Goal: Information Seeking & Learning: Learn about a topic

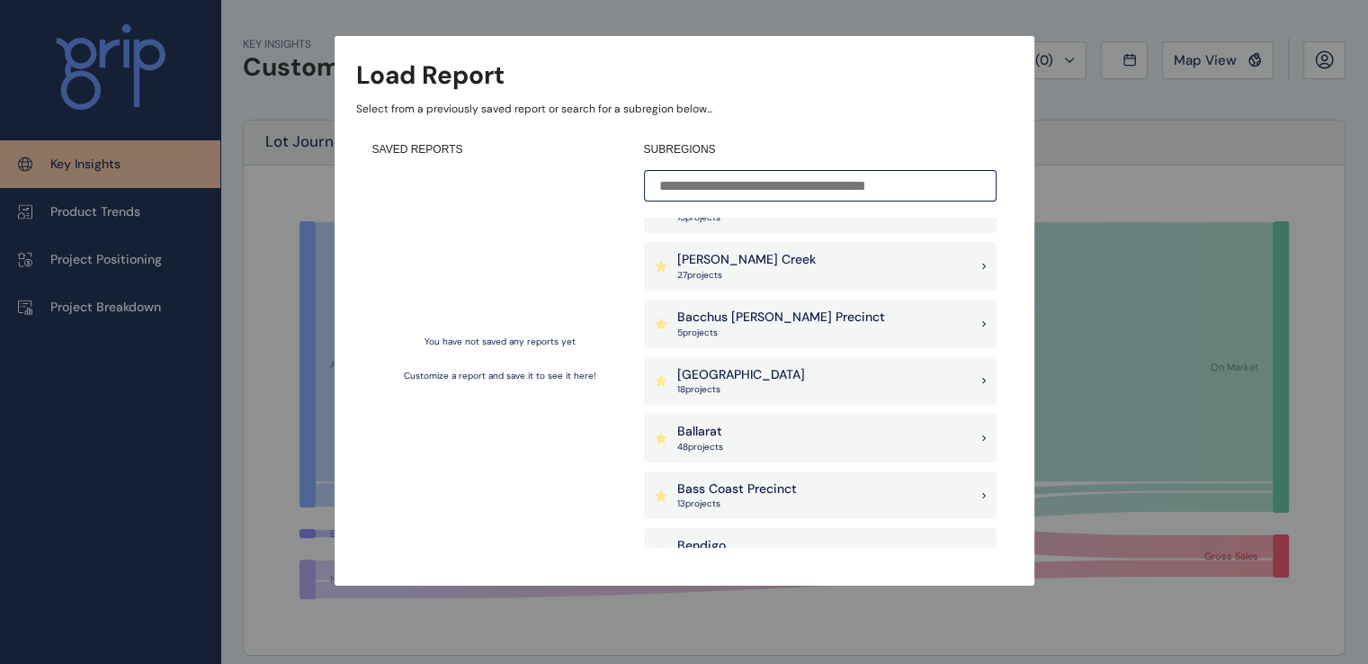
scroll to position [28, 0]
click at [677, 191] on input at bounding box center [820, 185] width 353 height 31
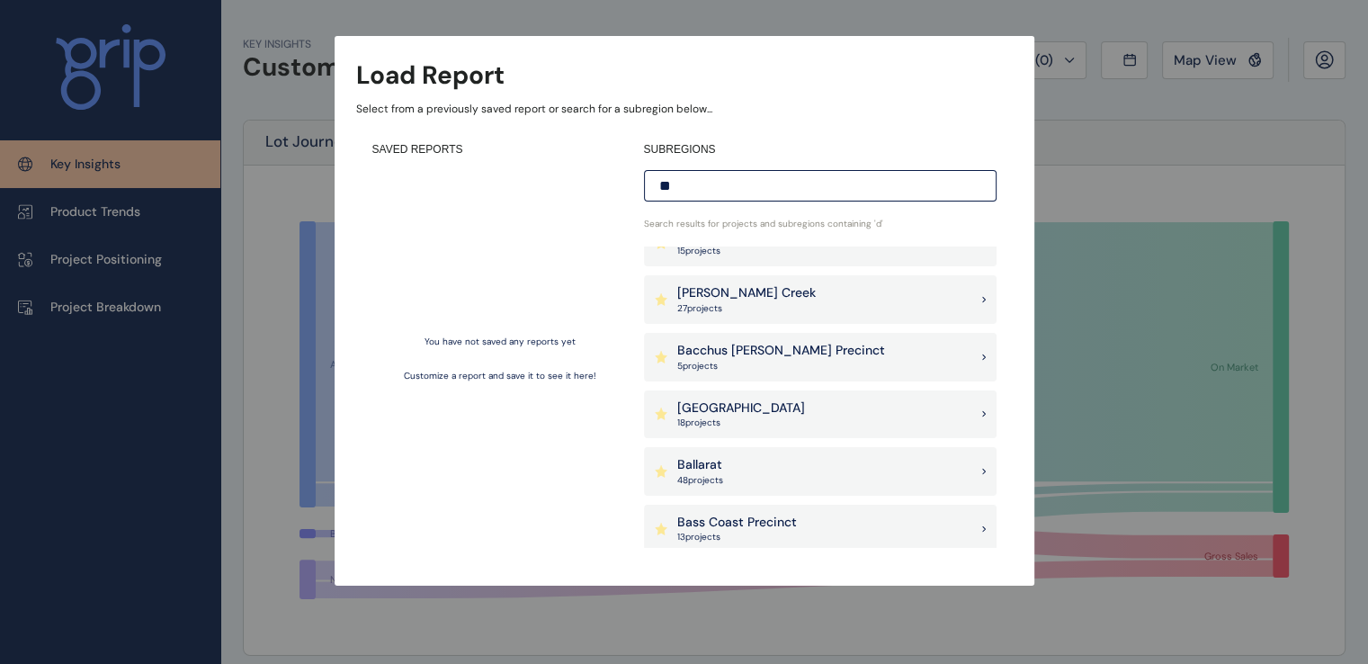
scroll to position [0, 0]
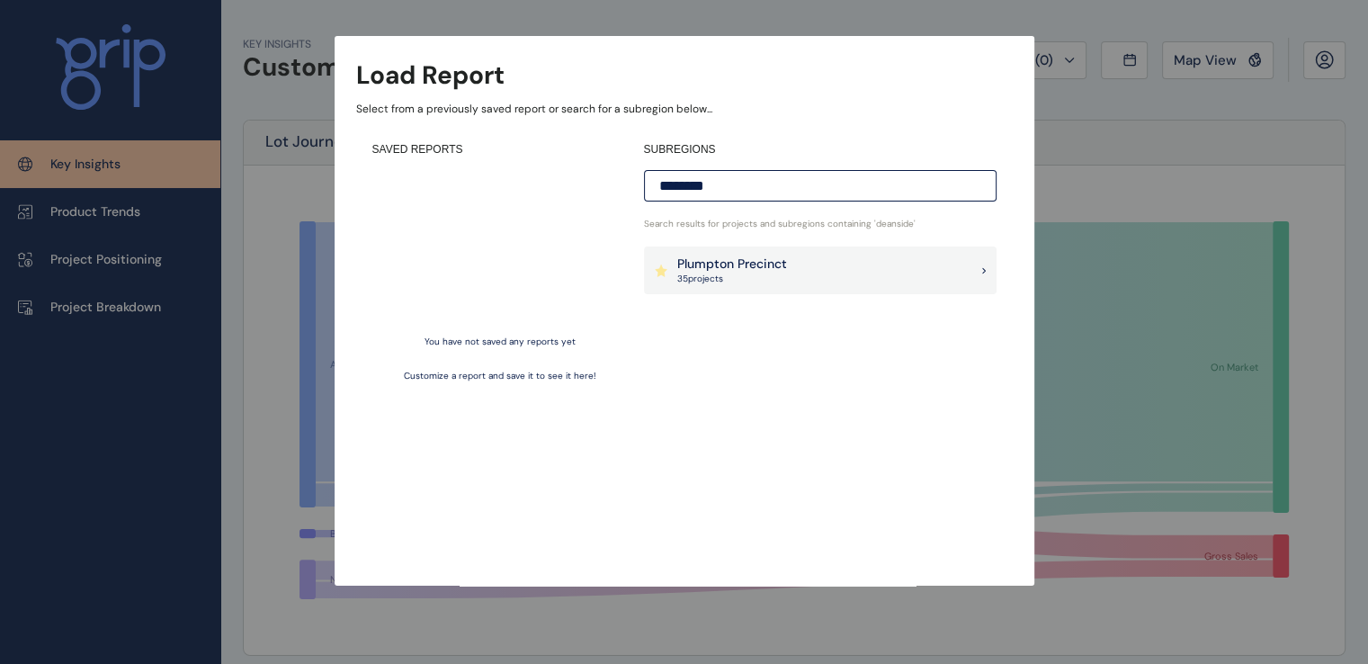
type input "********"
click at [740, 281] on p "35 project s" at bounding box center [732, 279] width 110 height 13
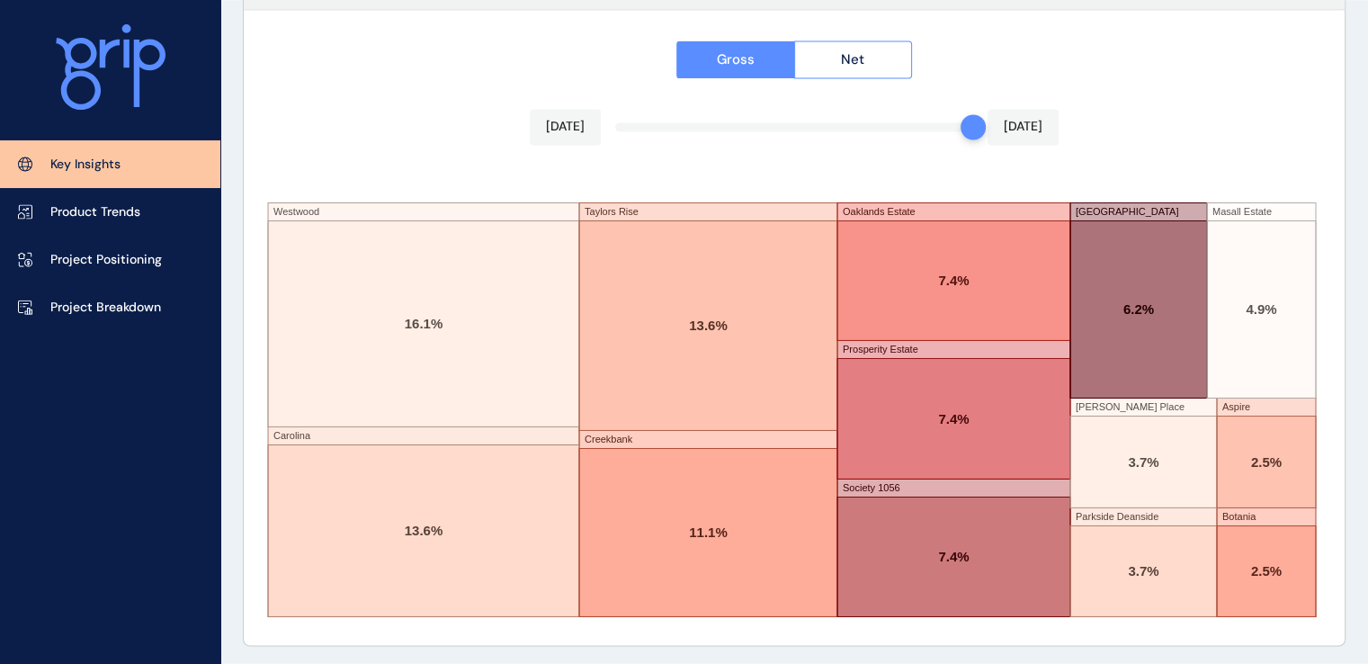
scroll to position [3122, 0]
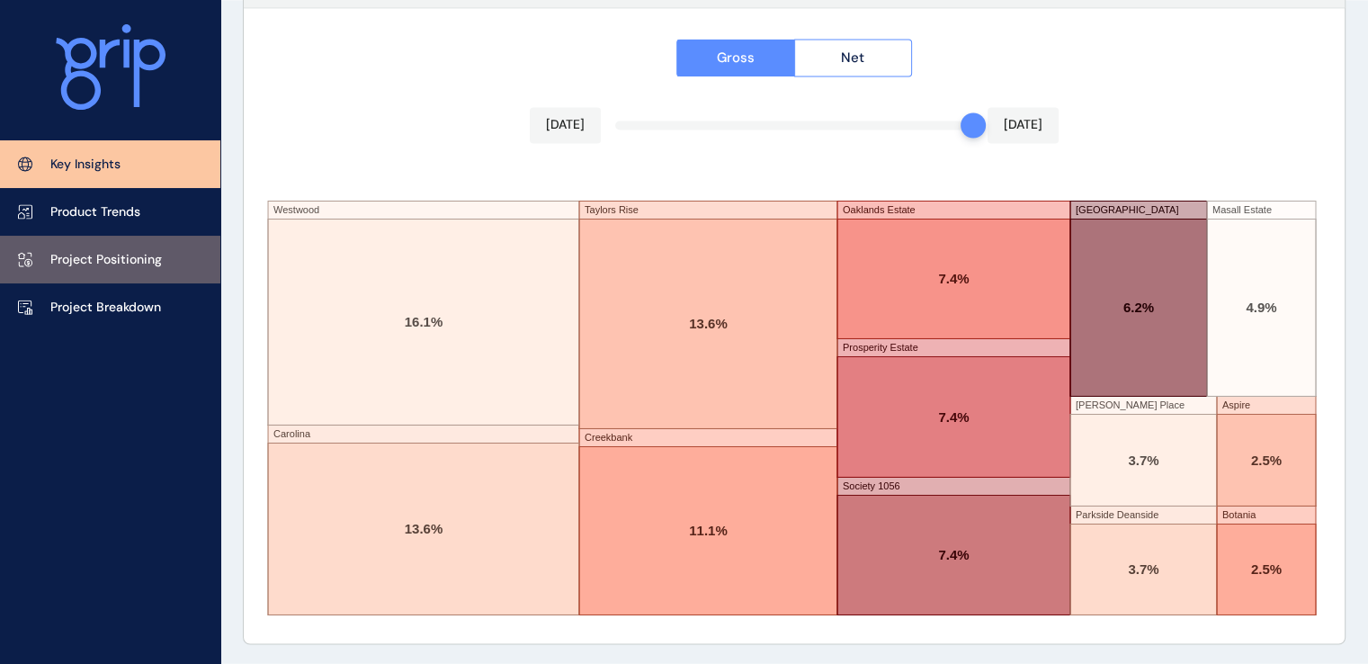
click at [136, 266] on p "Project Positioning" at bounding box center [106, 260] width 112 height 18
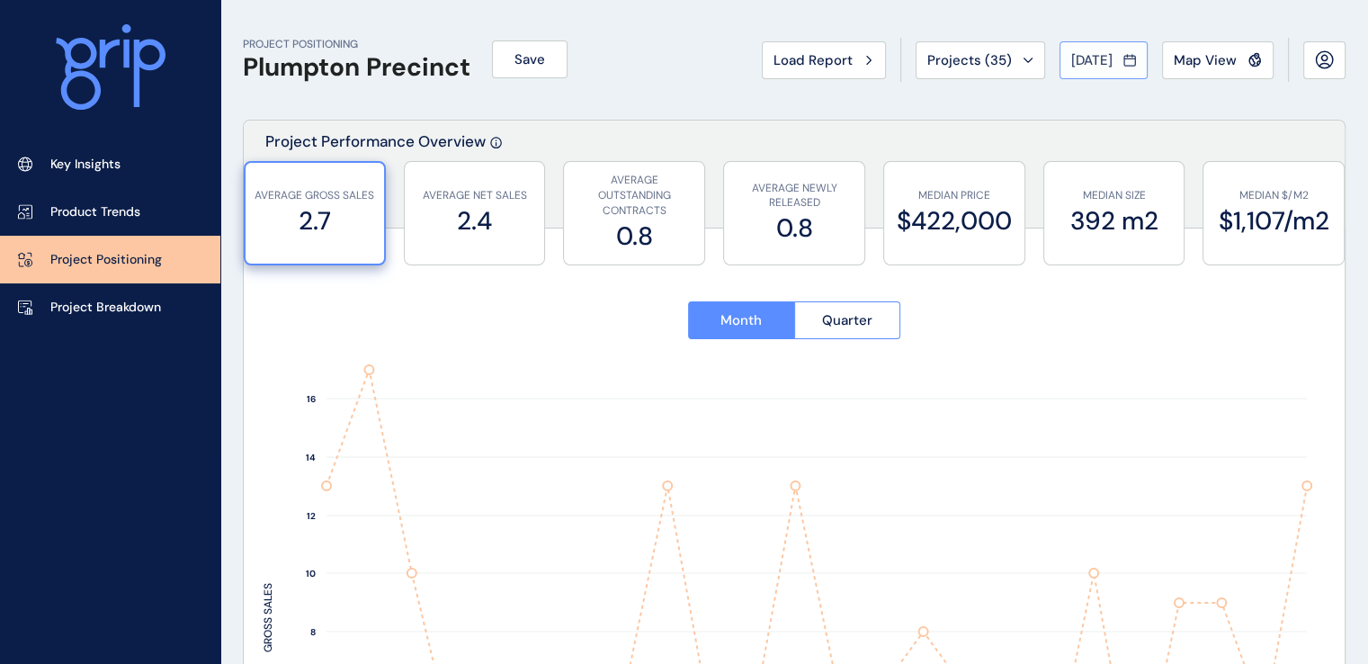
click at [1120, 58] on div "[DATE]" at bounding box center [1103, 60] width 65 height 18
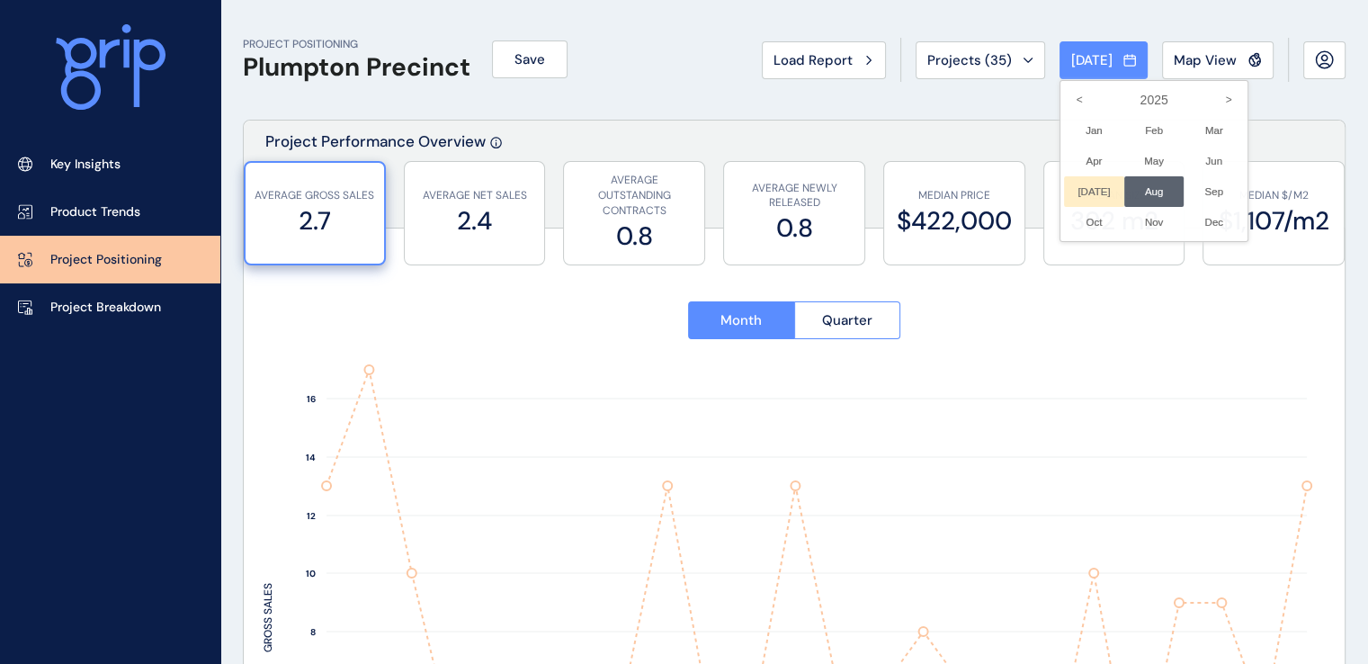
click at [1082, 193] on li "[DATE] No report is available for this period. New months are usually published…" at bounding box center [1094, 191] width 60 height 31
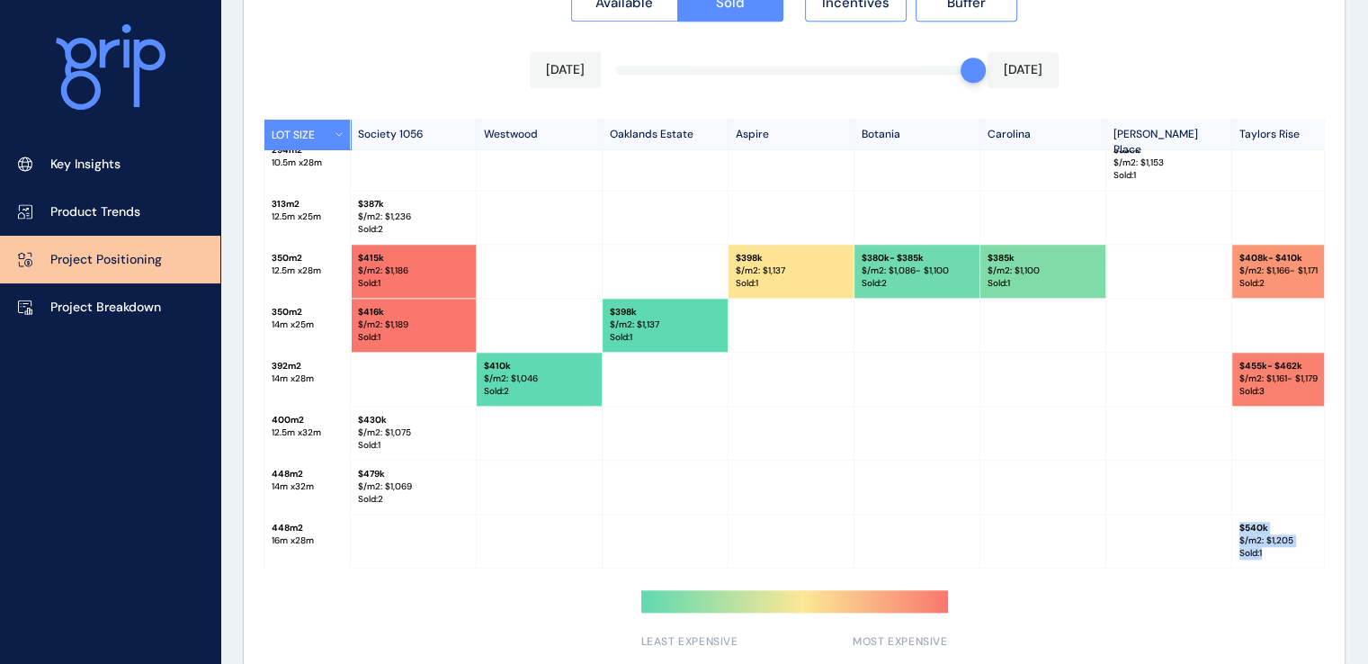
scroll to position [17, 0]
drag, startPoint x: 1185, startPoint y: 569, endPoint x: 1265, endPoint y: 562, distance: 80.4
click at [1265, 562] on div "Available Sold Incentives Buffer [DATE] [DATE] LOT SIZE Society 1056 [GEOGRAPHI…" at bounding box center [794, 311] width 1101 height 716
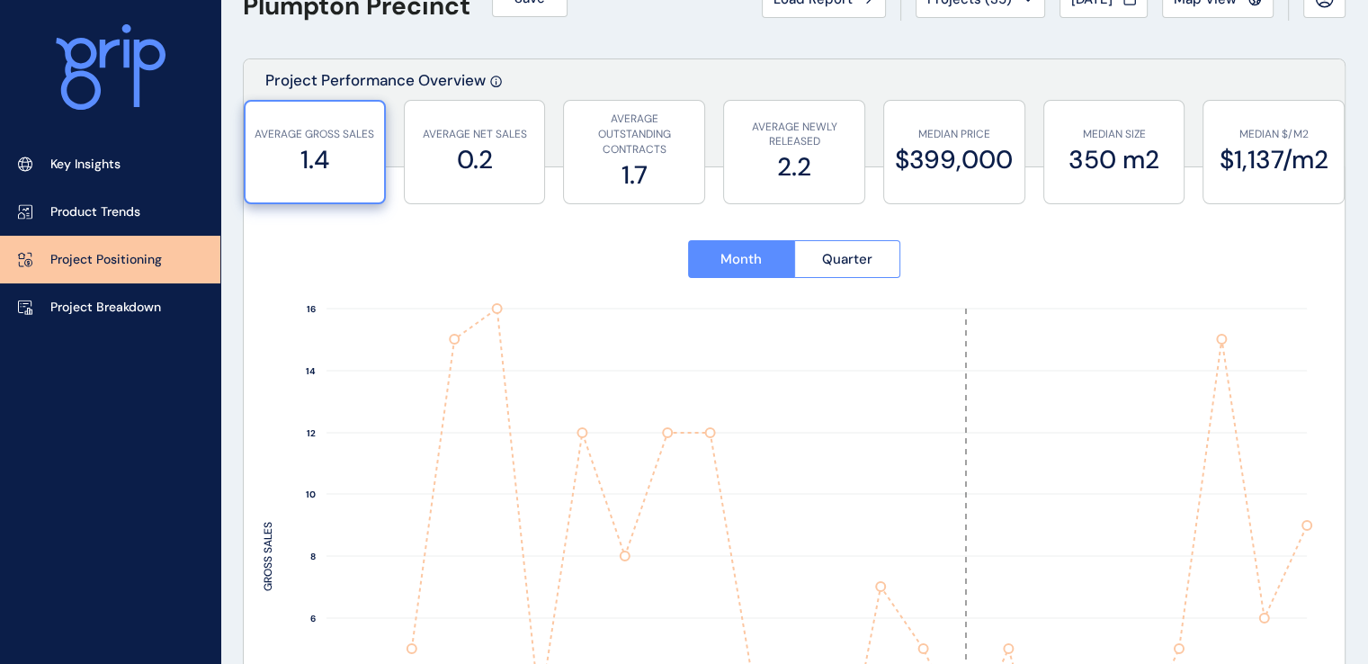
scroll to position [0, 0]
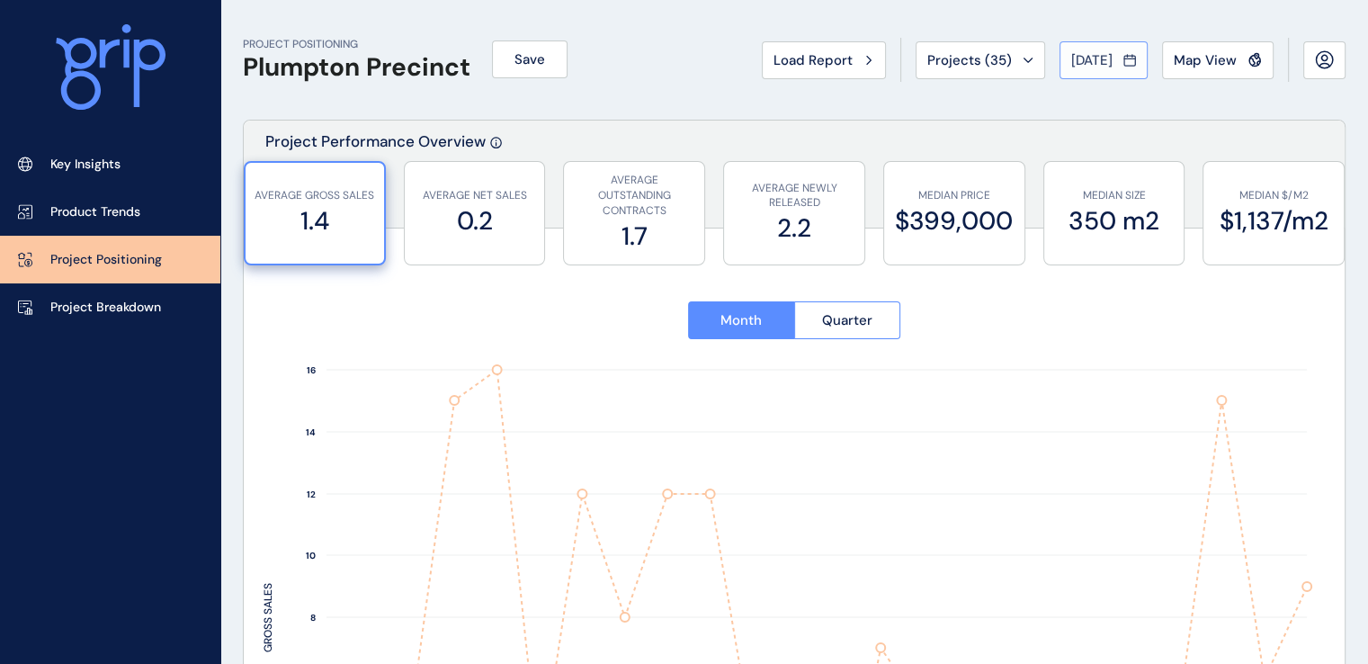
click at [1090, 62] on span "[DATE]" at bounding box center [1091, 60] width 41 height 18
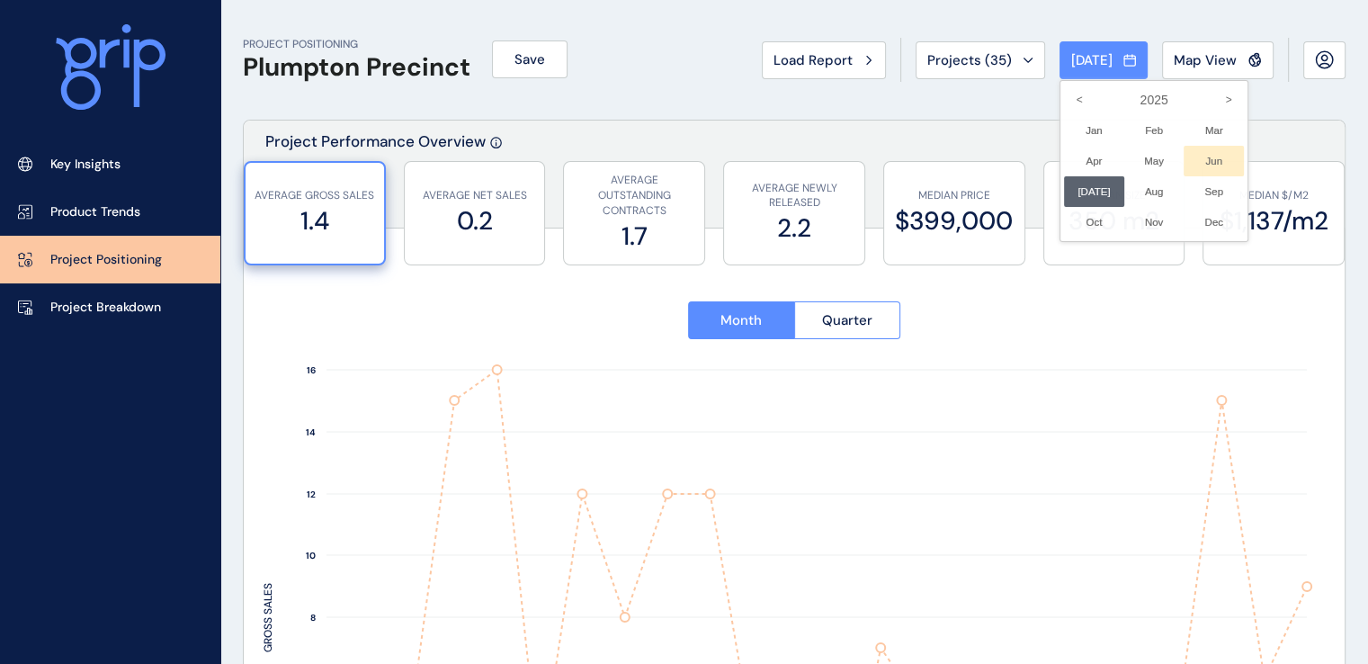
click at [1196, 157] on li "Jun No report is available for this period. New months are usually published 5 …" at bounding box center [1214, 161] width 60 height 31
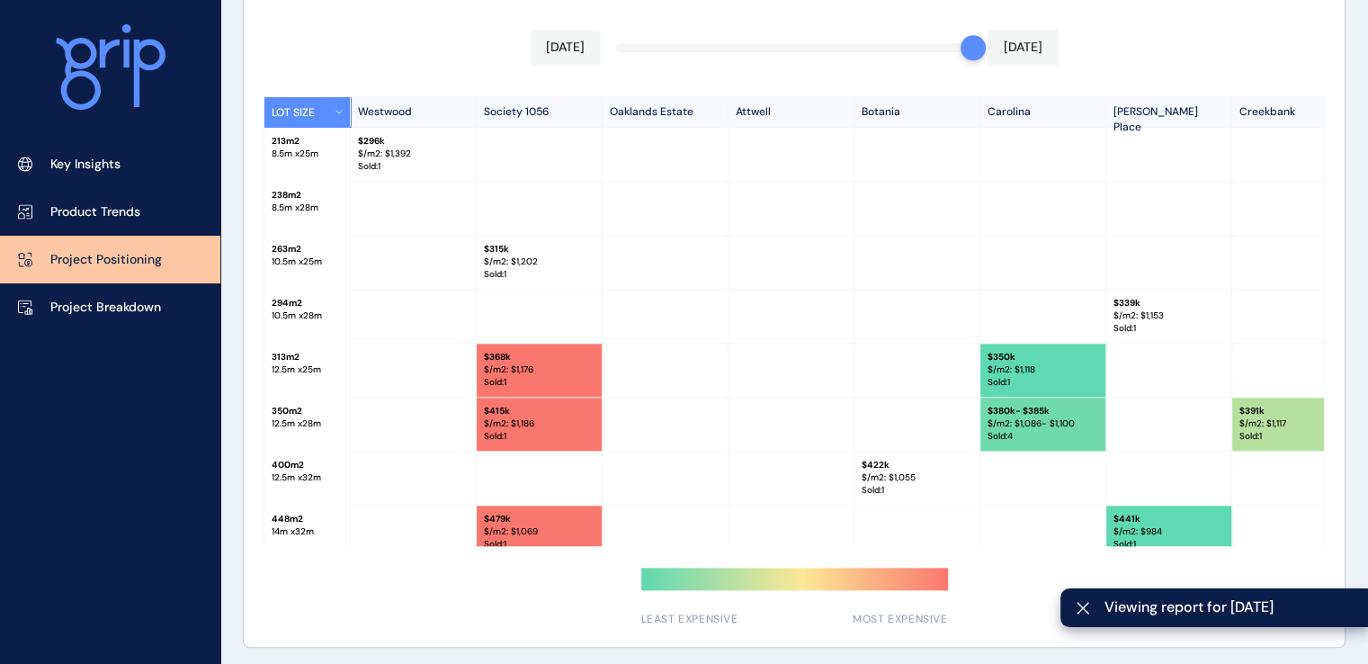
scroll to position [1826, 0]
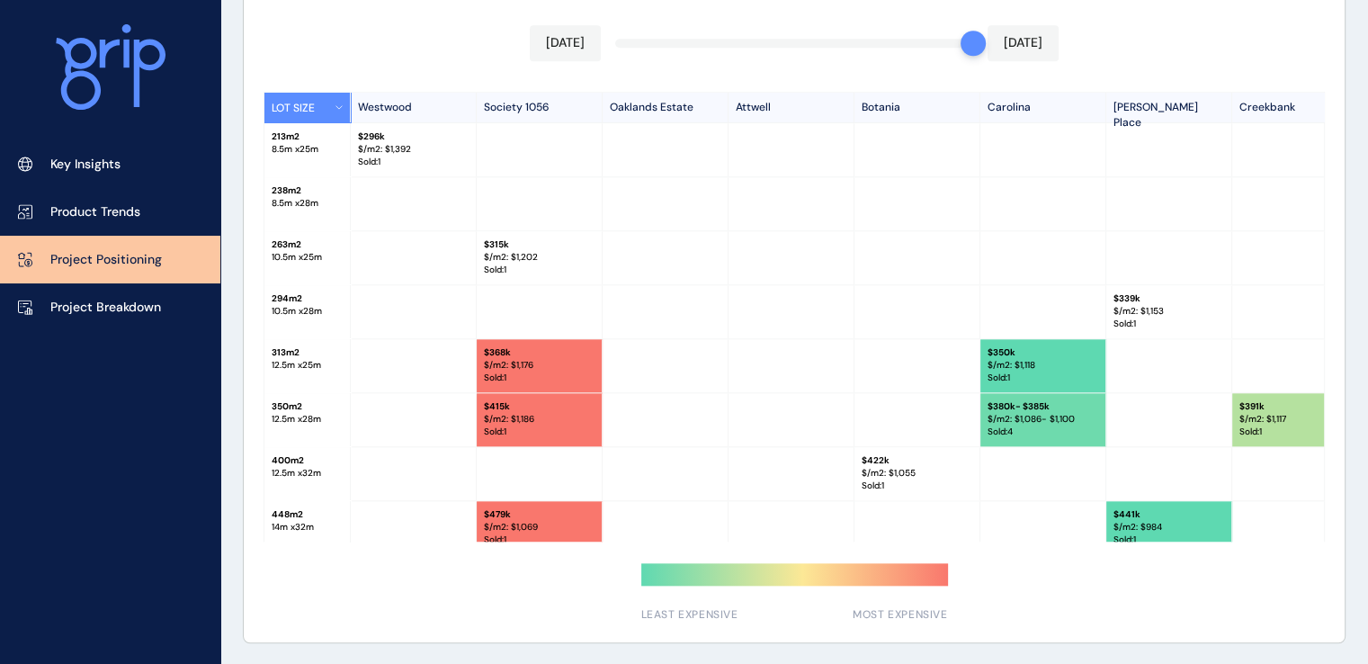
click at [659, 384] on div at bounding box center [666, 365] width 126 height 53
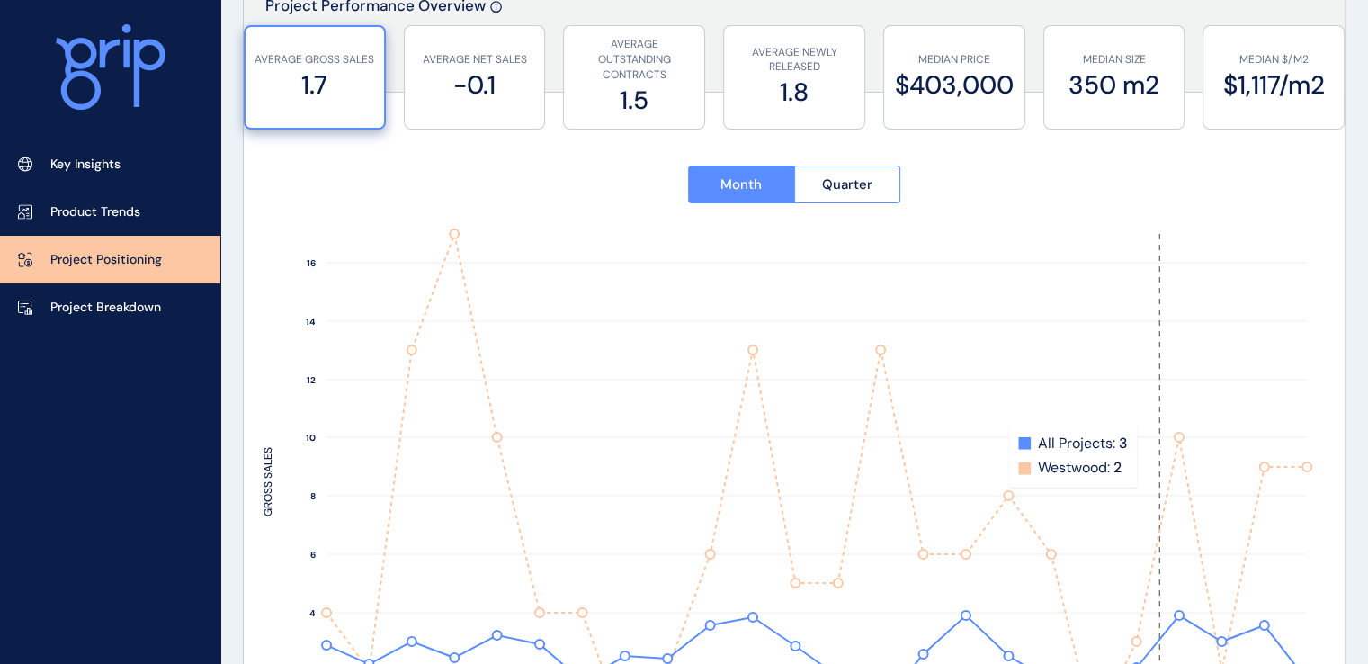
scroll to position [0, 0]
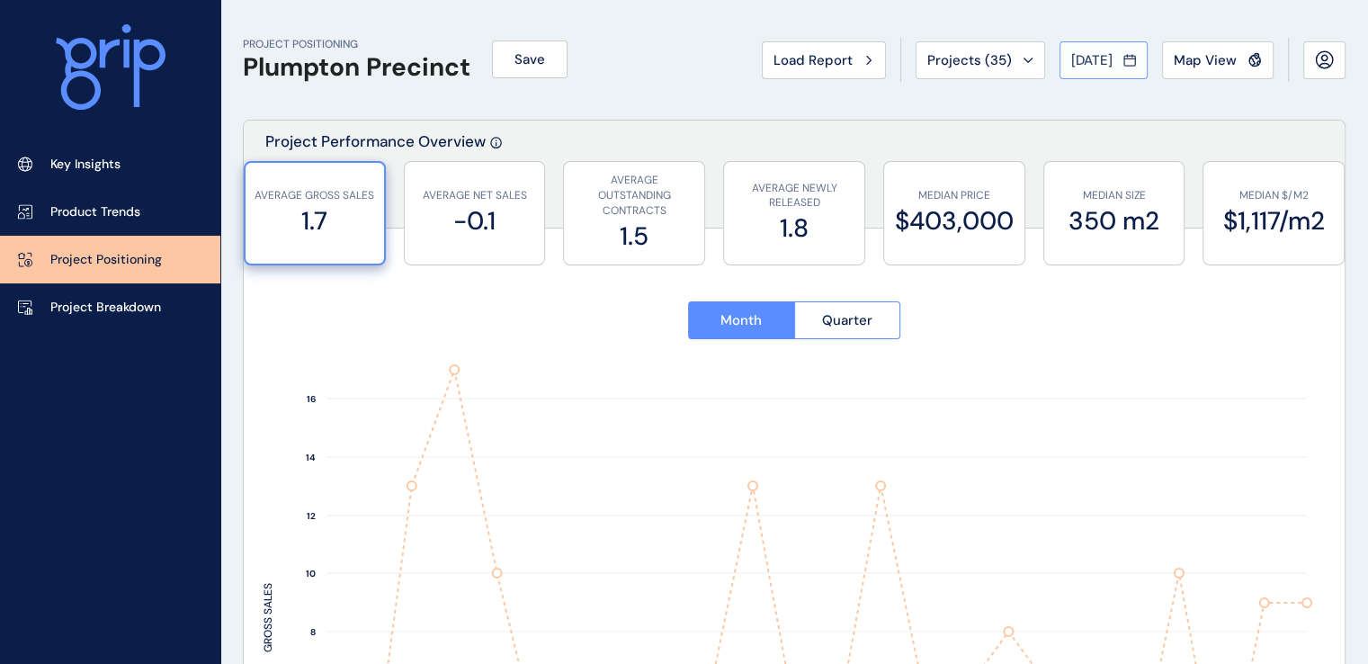
click at [1096, 64] on span "[DATE]" at bounding box center [1091, 60] width 41 height 18
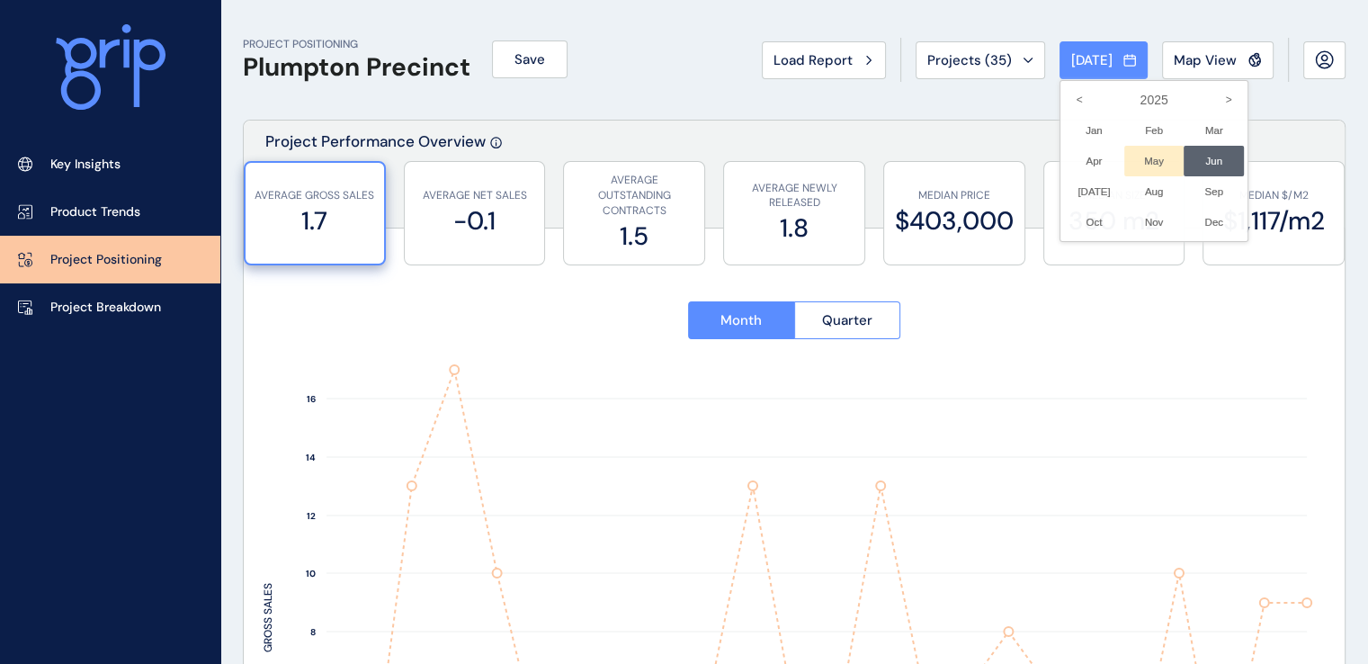
click at [1136, 166] on li "May No report is available for this period. New months are usually published 5 …" at bounding box center [1155, 161] width 60 height 31
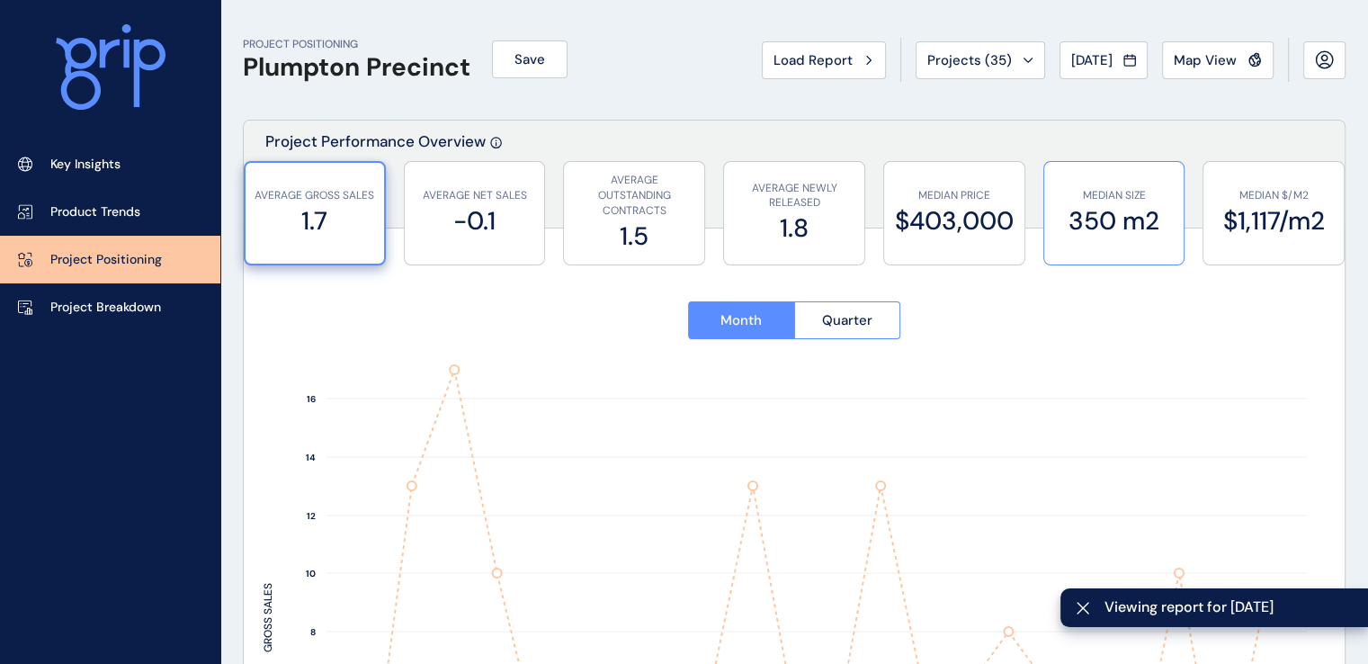
type input "**********"
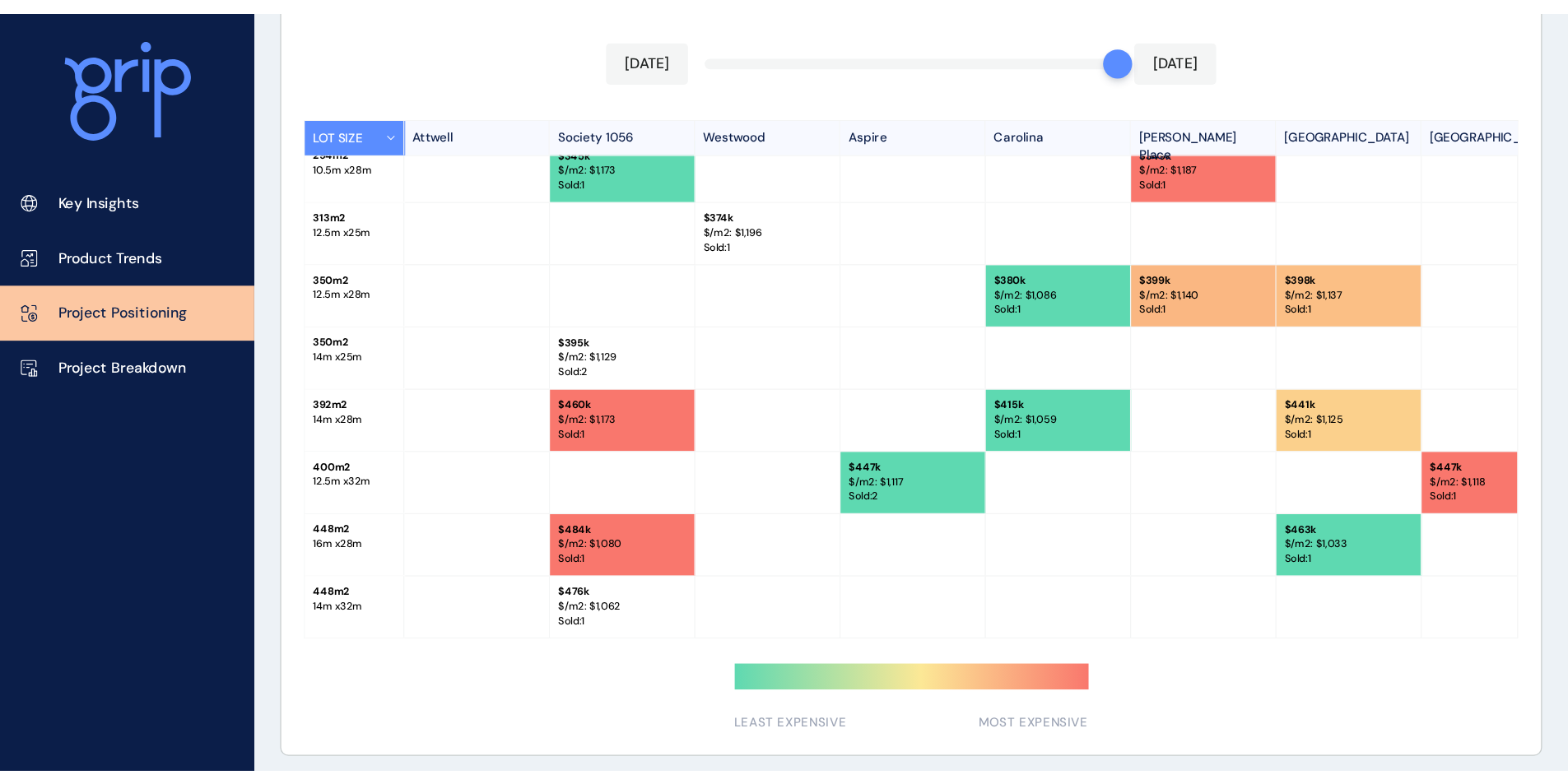
scroll to position [1495, 0]
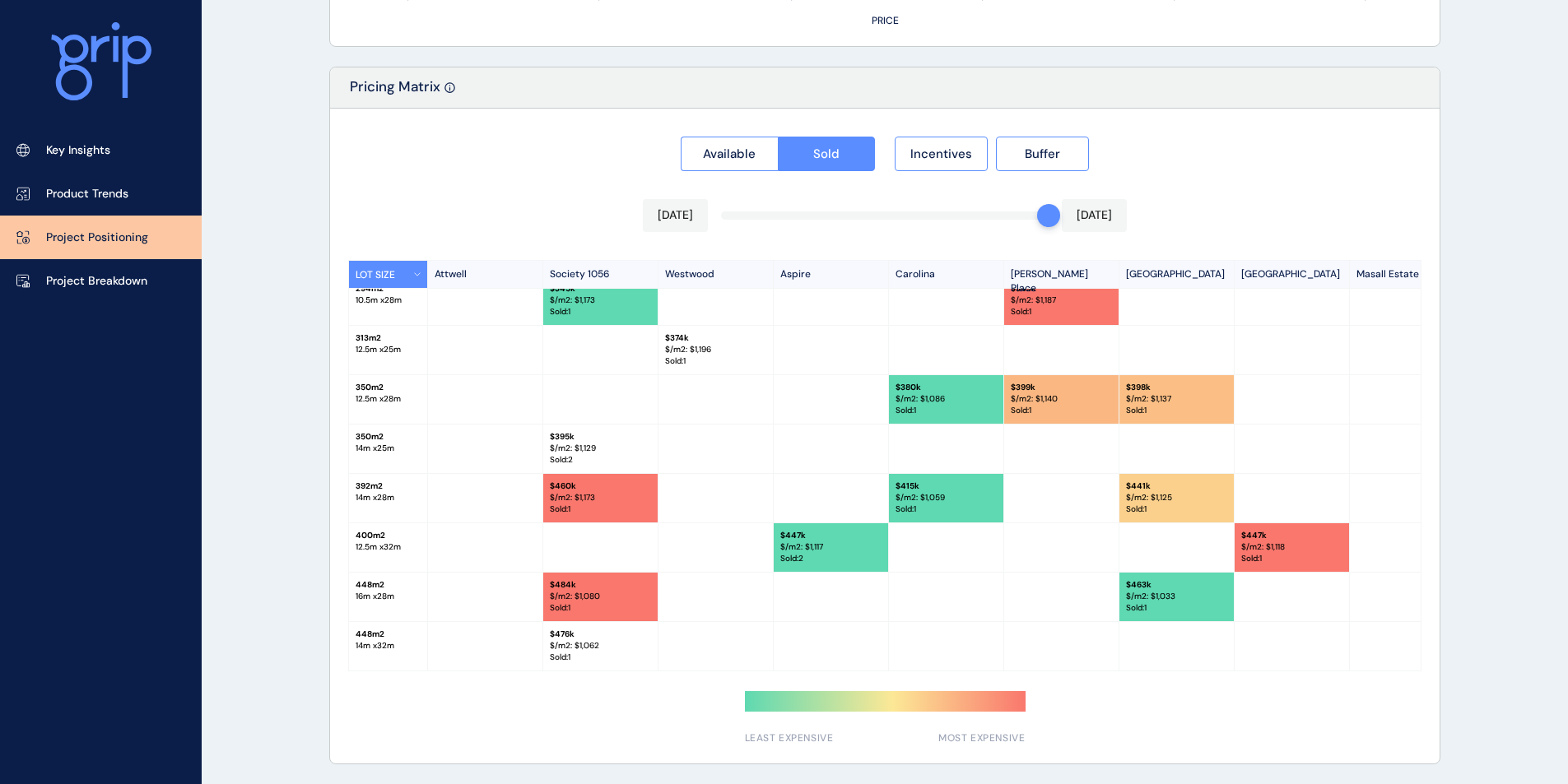
click at [941, 607] on div at bounding box center [947, 646] width 115 height 48
click at [413, 266] on button "LOT SIZE" at bounding box center [388, 274] width 79 height 27
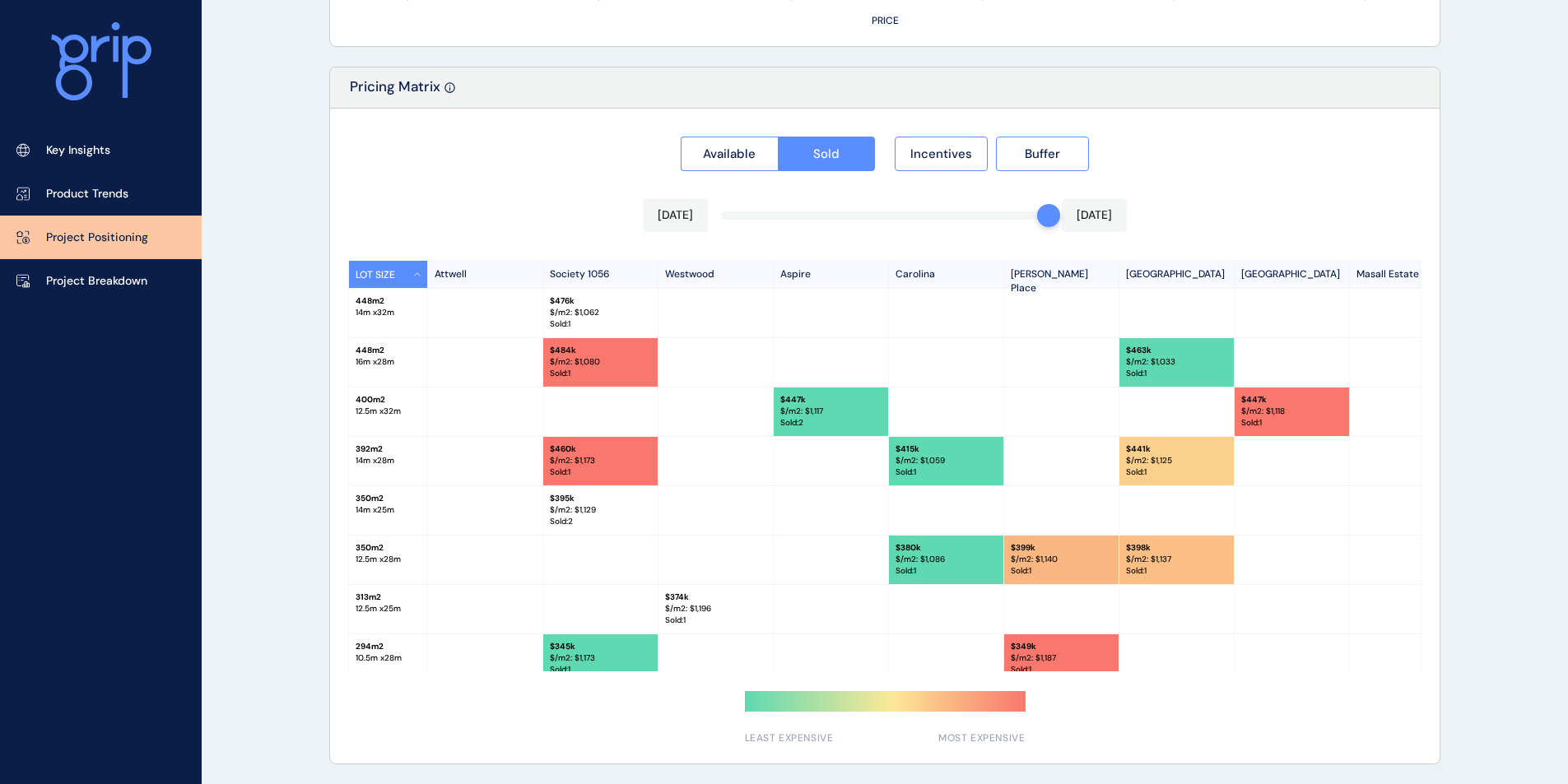
click at [413, 266] on button "LOT SIZE" at bounding box center [388, 274] width 79 height 27
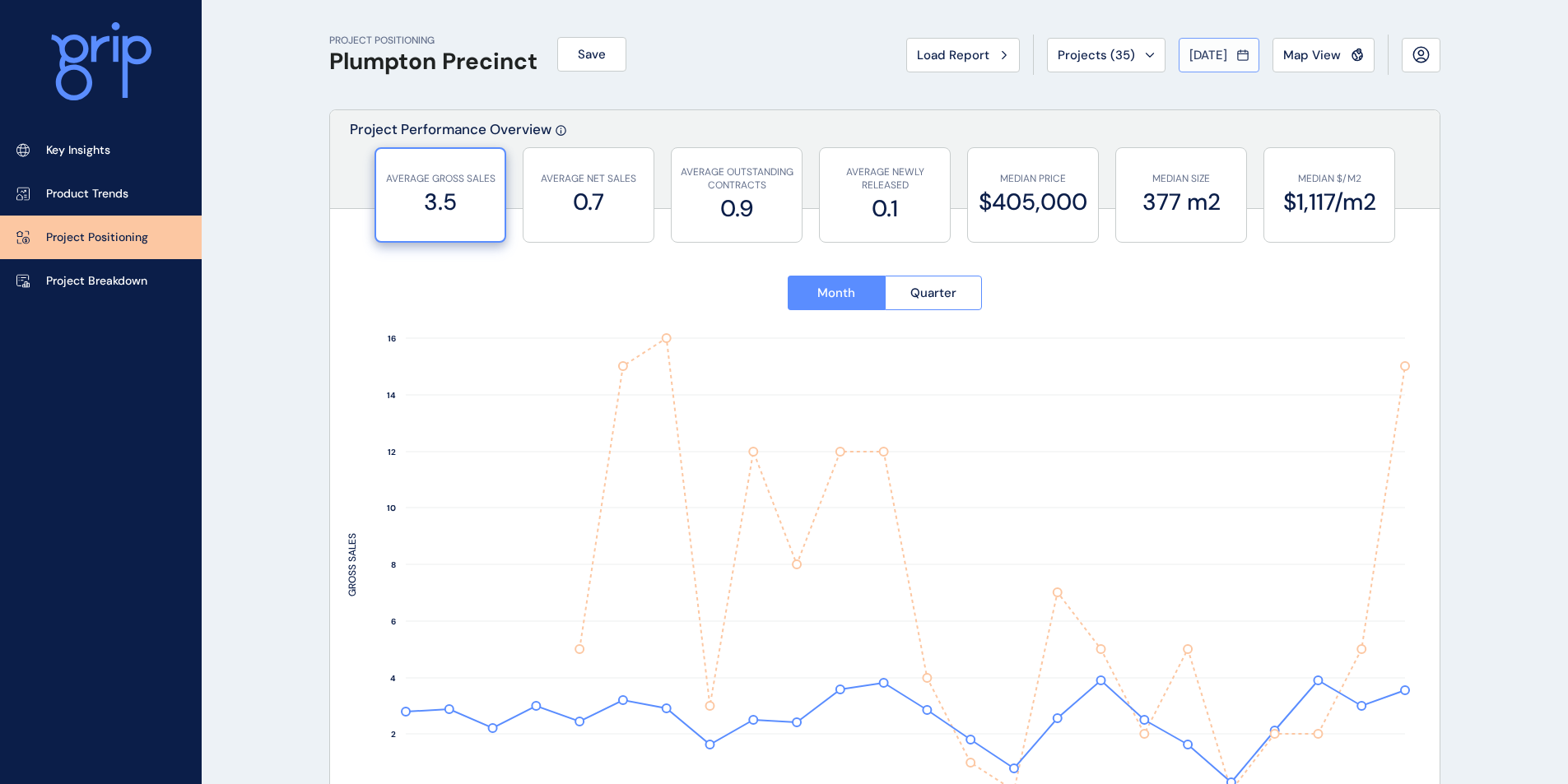
click at [1198, 53] on span "[DATE]" at bounding box center [1208, 55] width 38 height 16
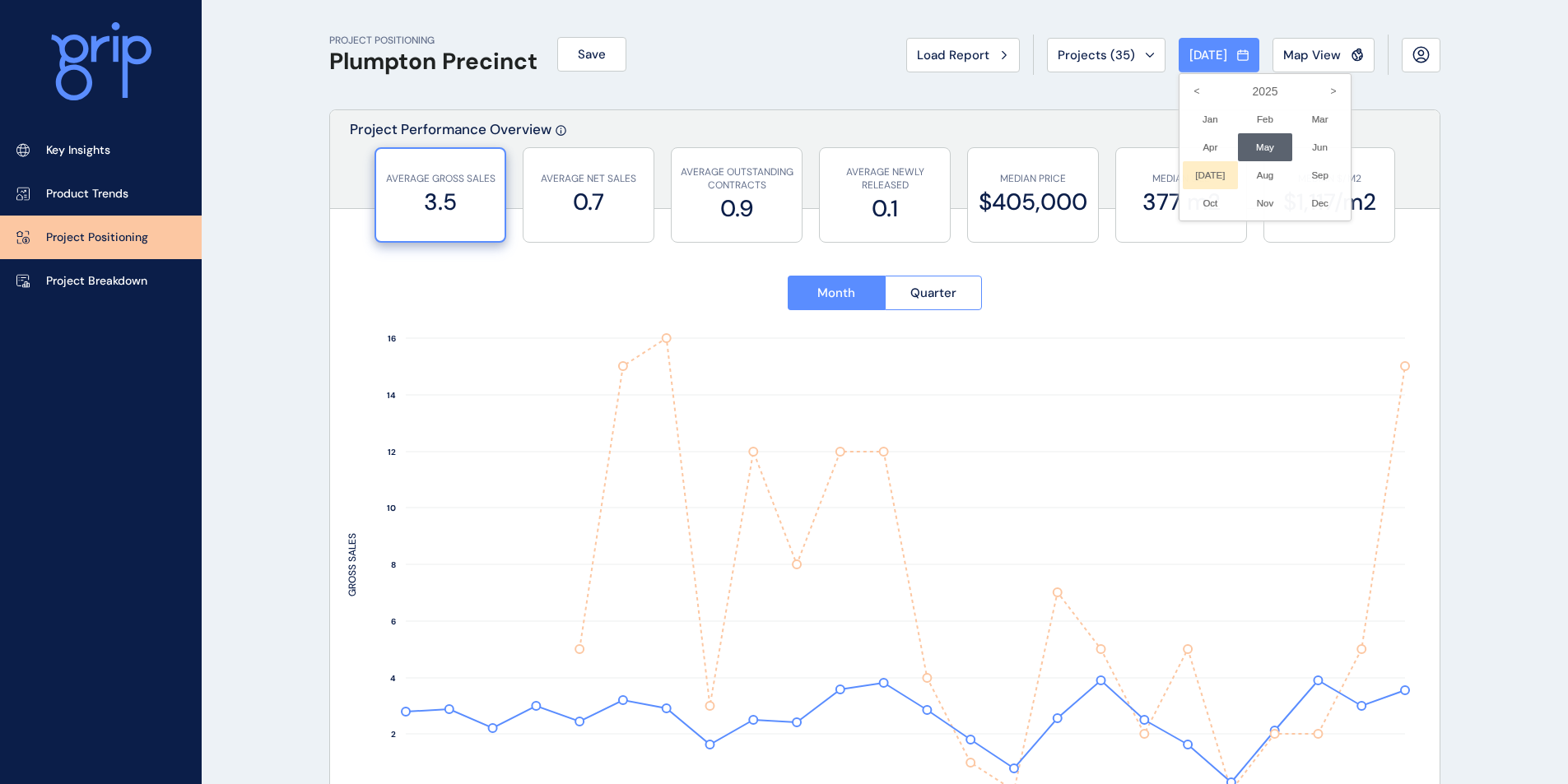
click at [1193, 167] on li "[DATE] No report is available for this period. New months are usually published…" at bounding box center [1210, 175] width 55 height 28
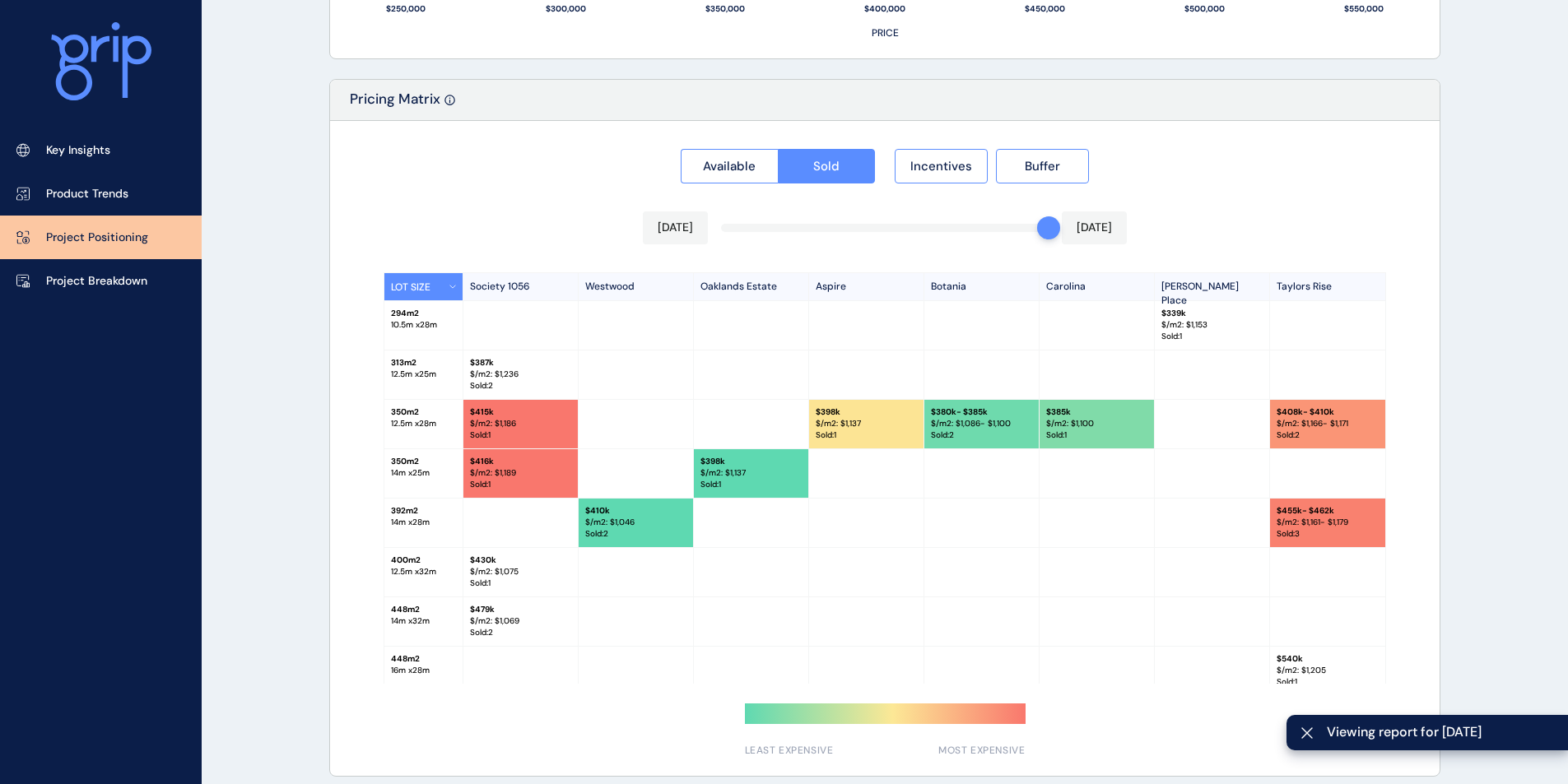
scroll to position [1495, 0]
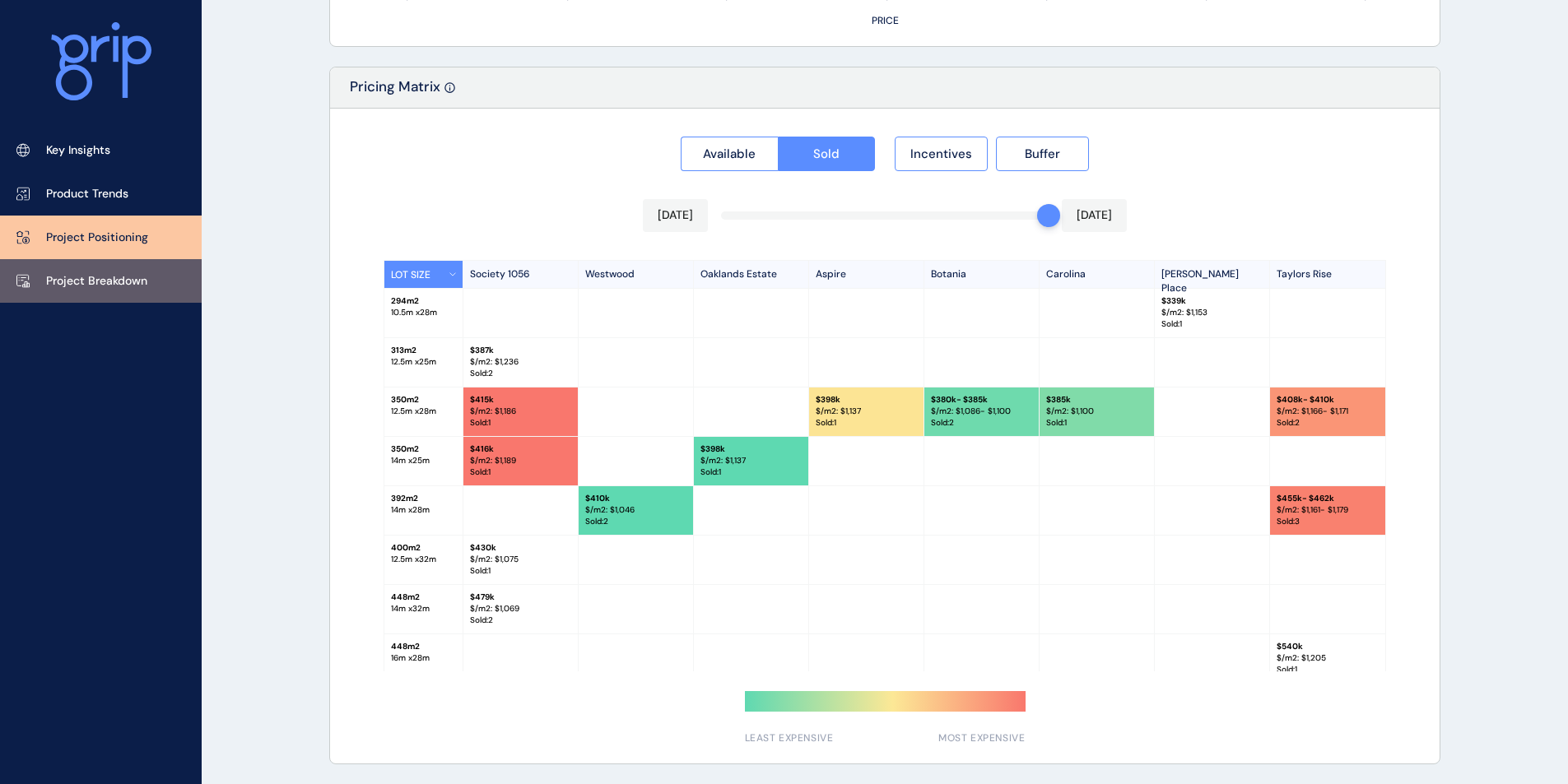
click at [110, 276] on p "Project Breakdown" at bounding box center [96, 282] width 102 height 16
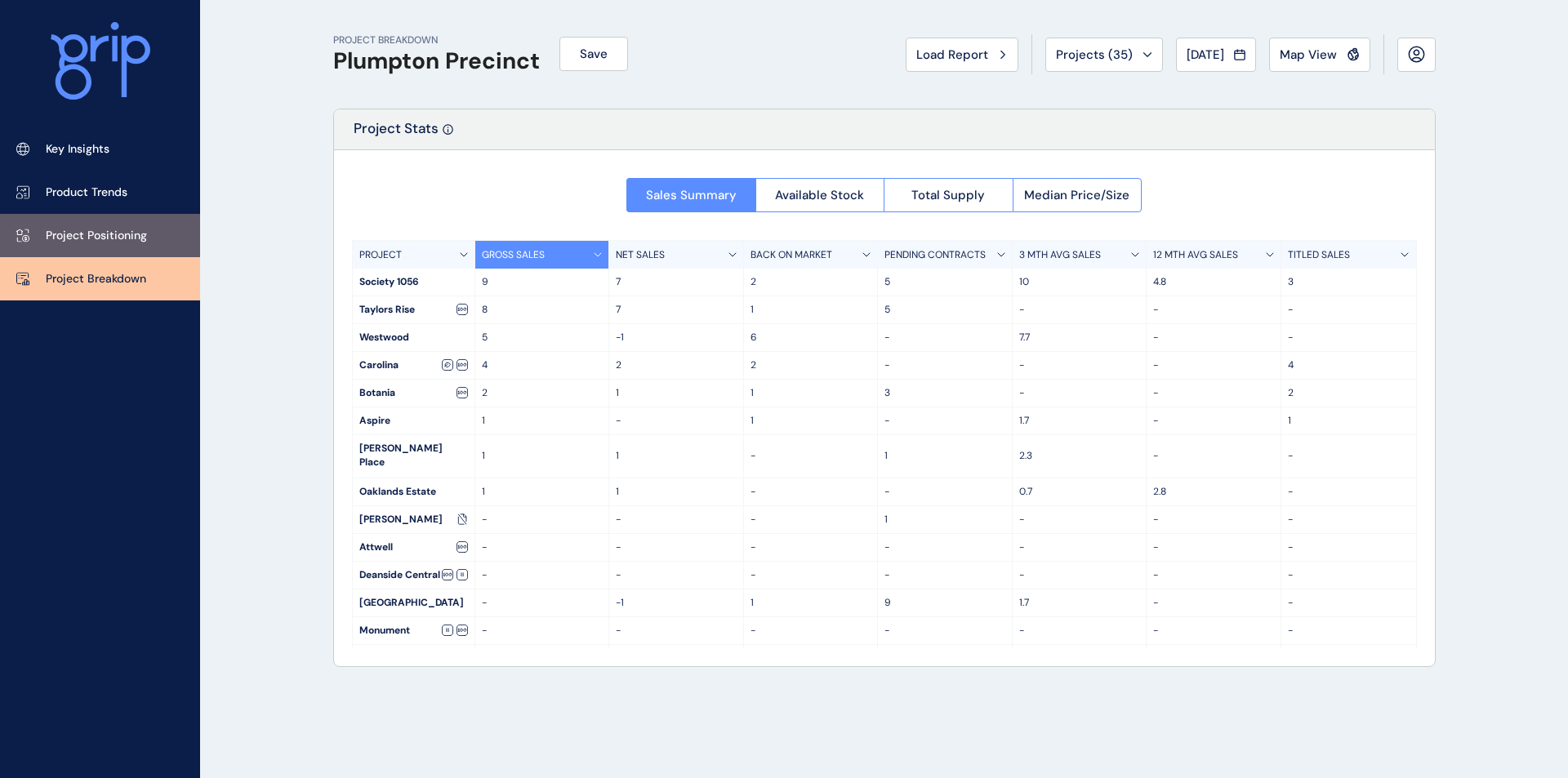
click at [123, 237] on p "Project Positioning" at bounding box center [96, 236] width 102 height 16
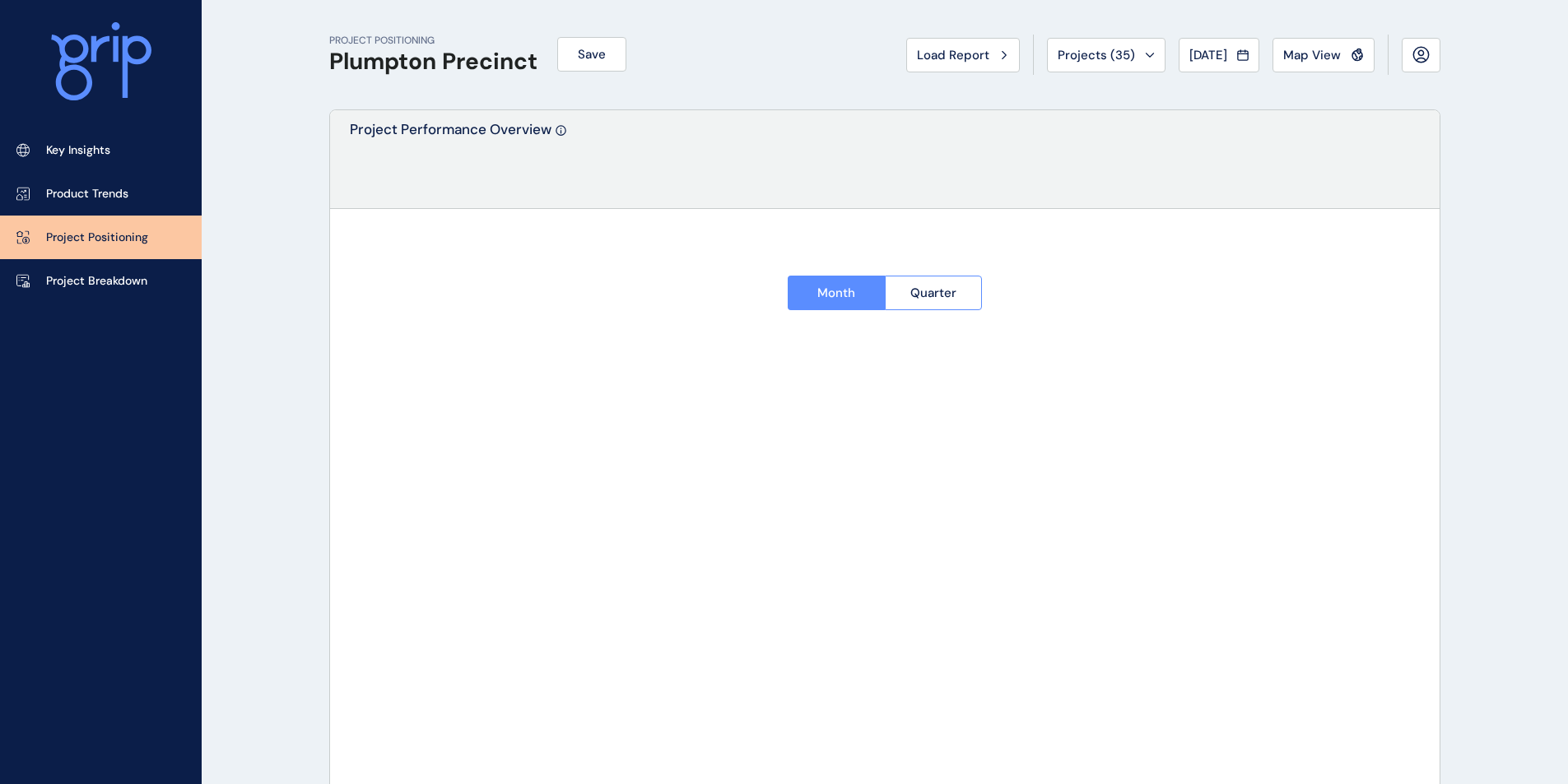
type input "**********"
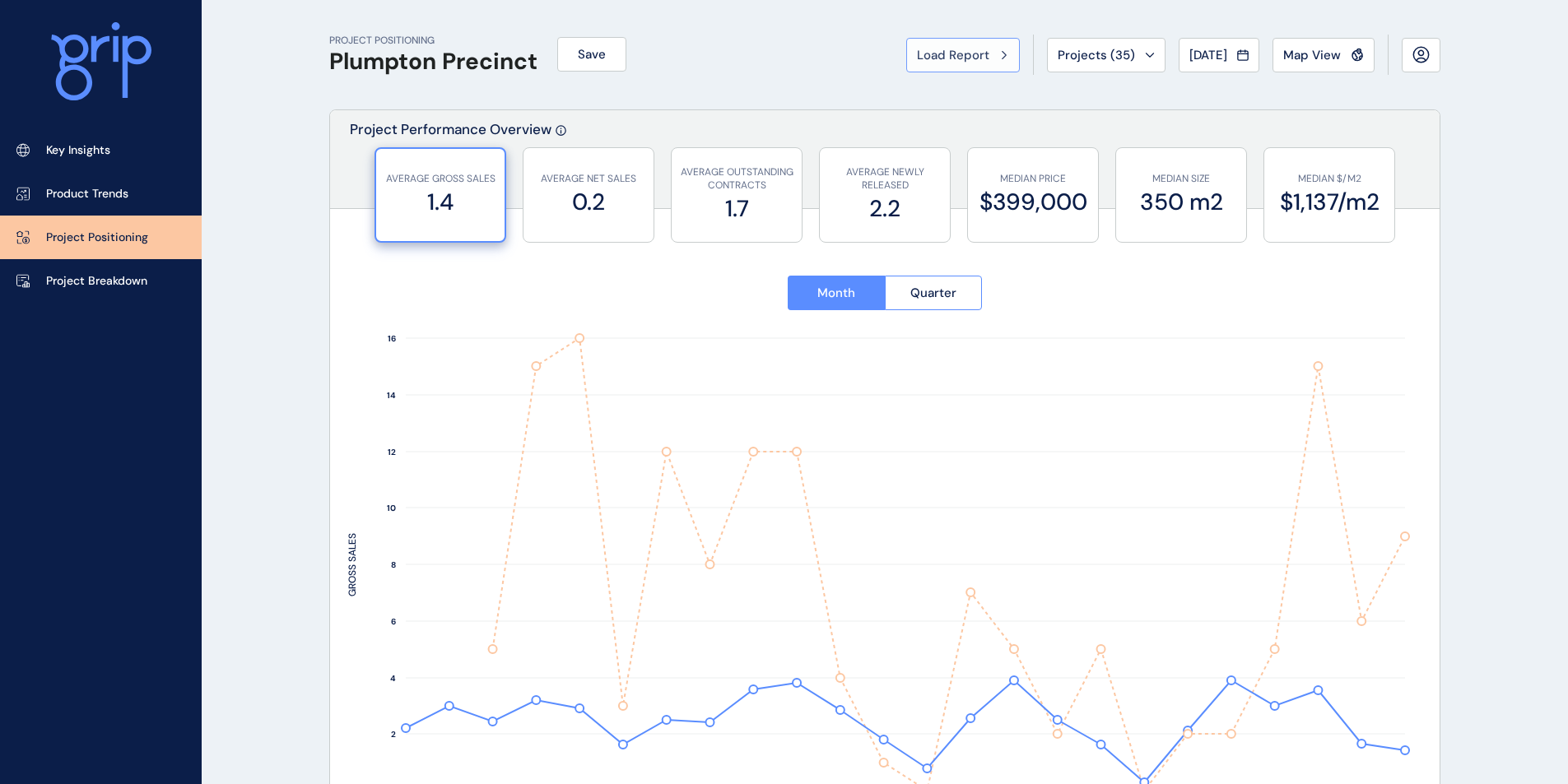
click at [967, 49] on span "Load Report" at bounding box center [952, 55] width 72 height 16
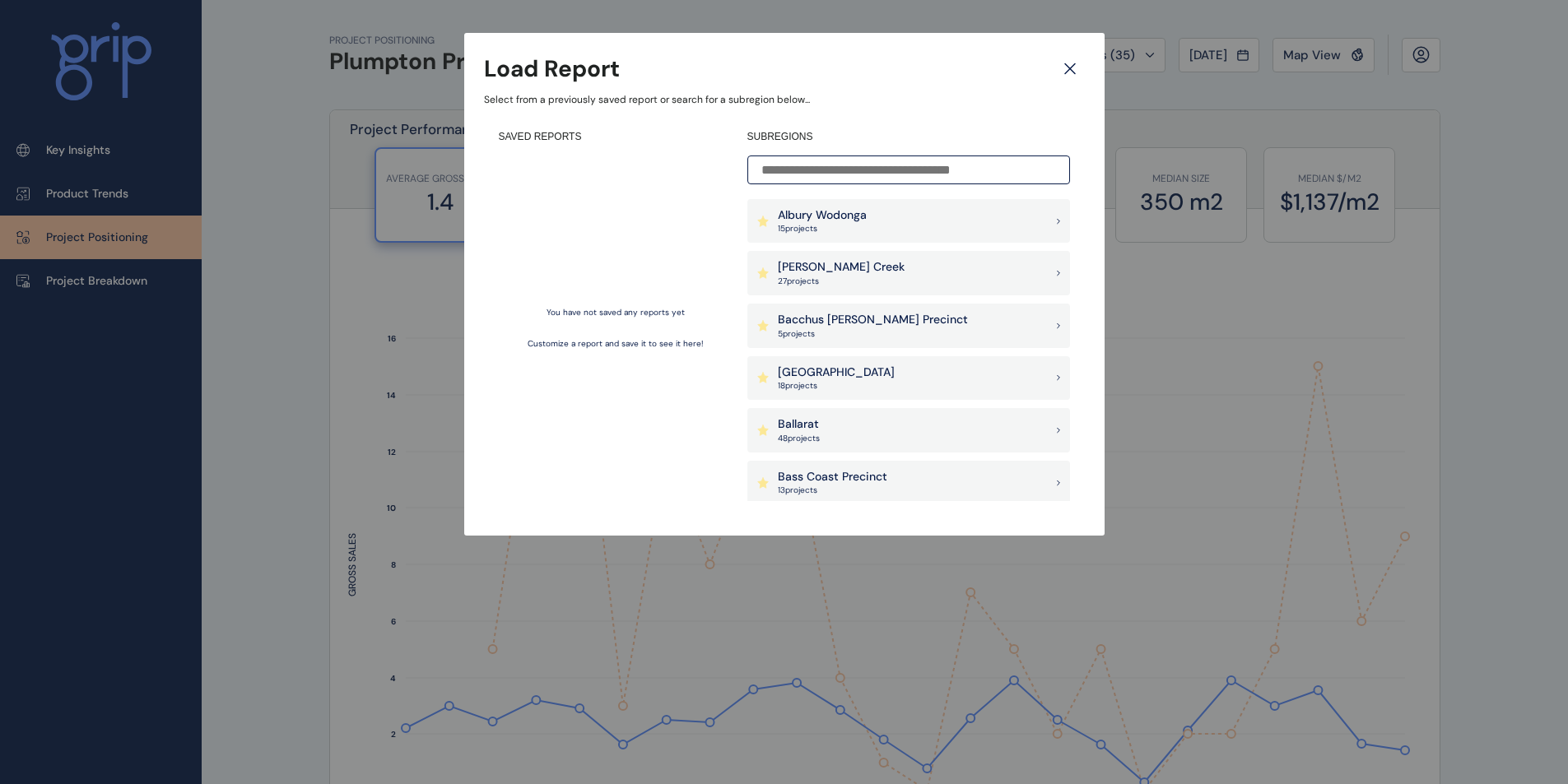
click at [881, 177] on input at bounding box center [908, 169] width 323 height 28
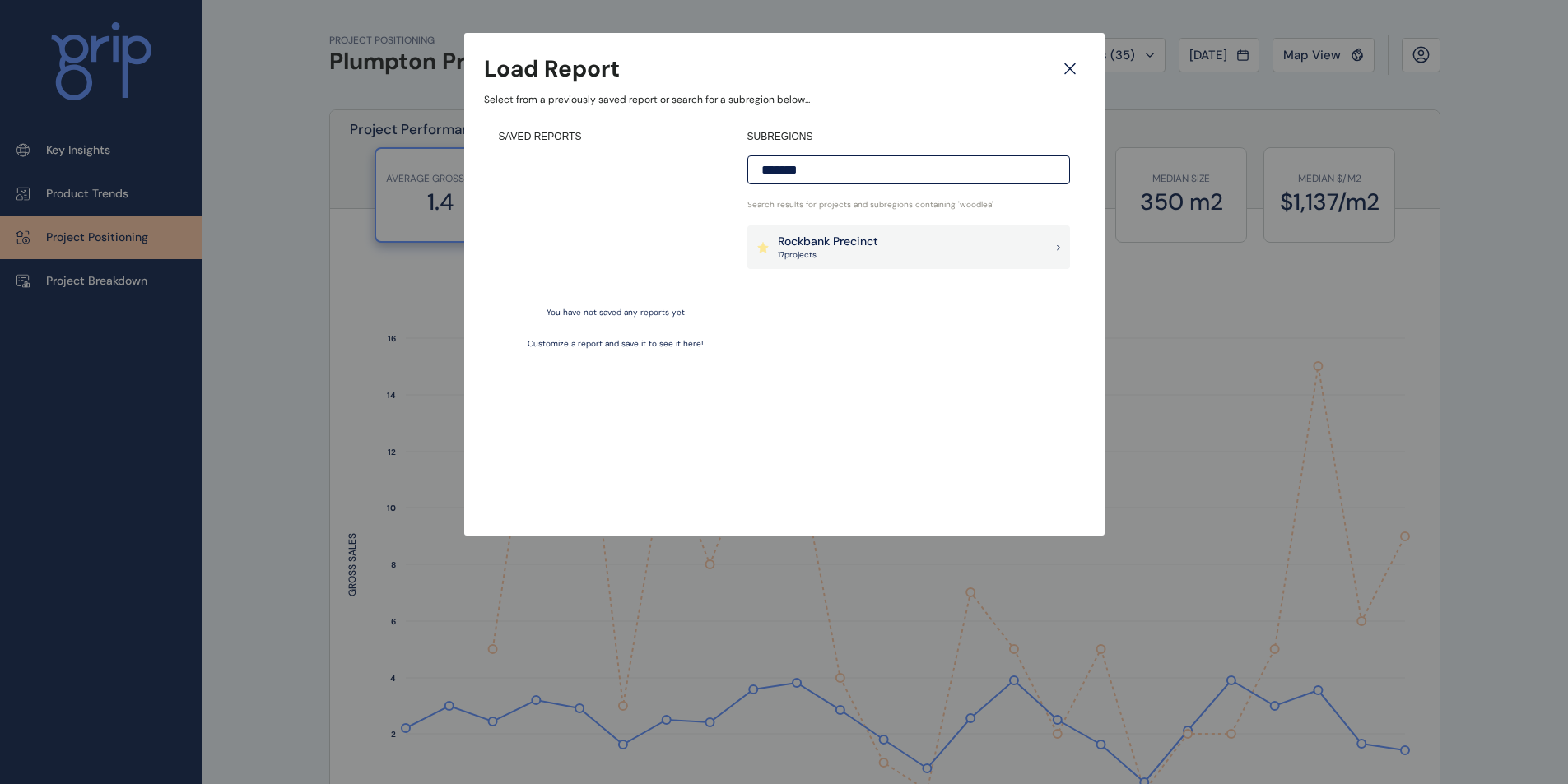
type input "*******"
click at [888, 250] on div "Rockbank Precinct 17 project s" at bounding box center [908, 247] width 323 height 45
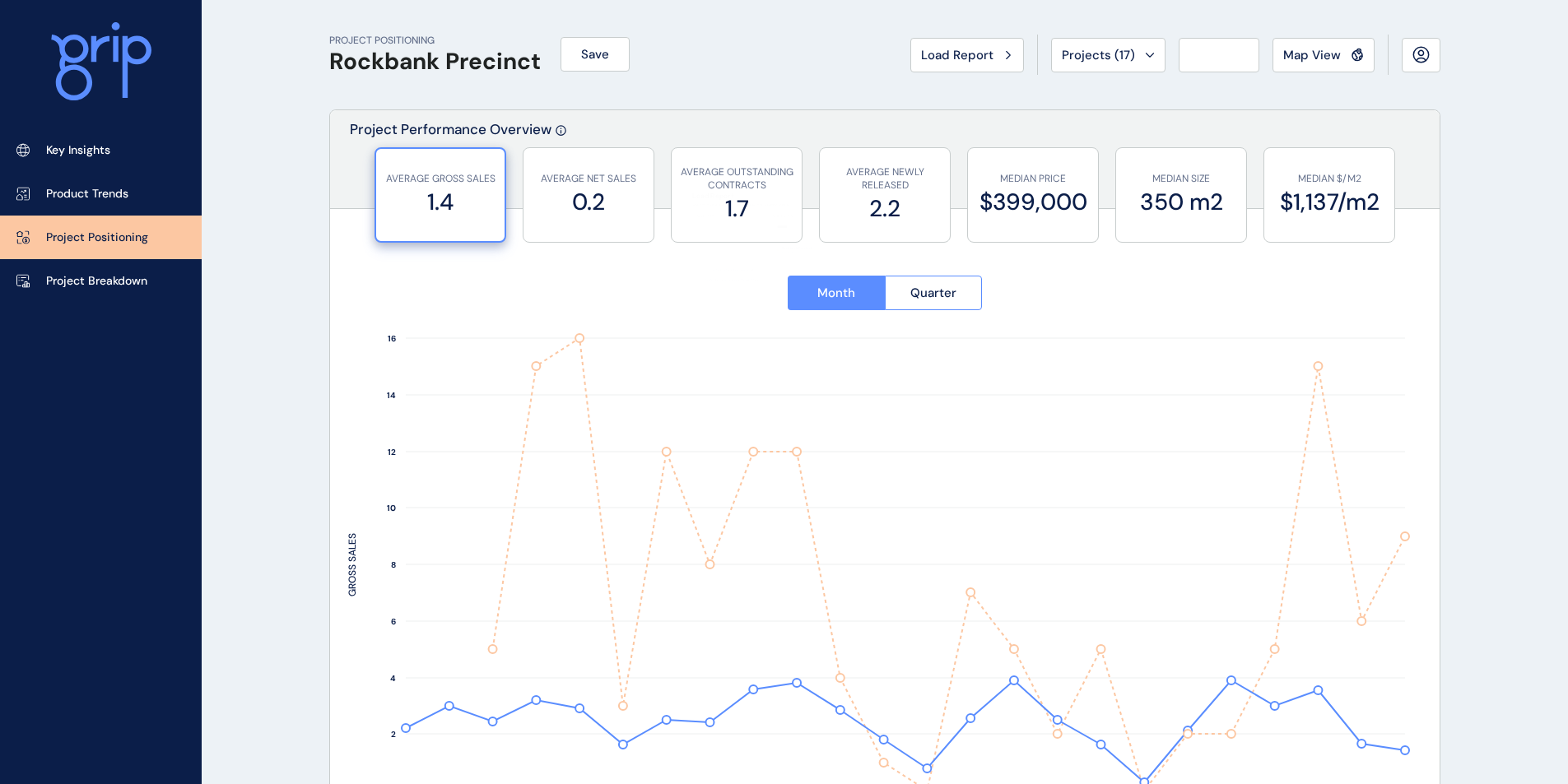
type input "*******"
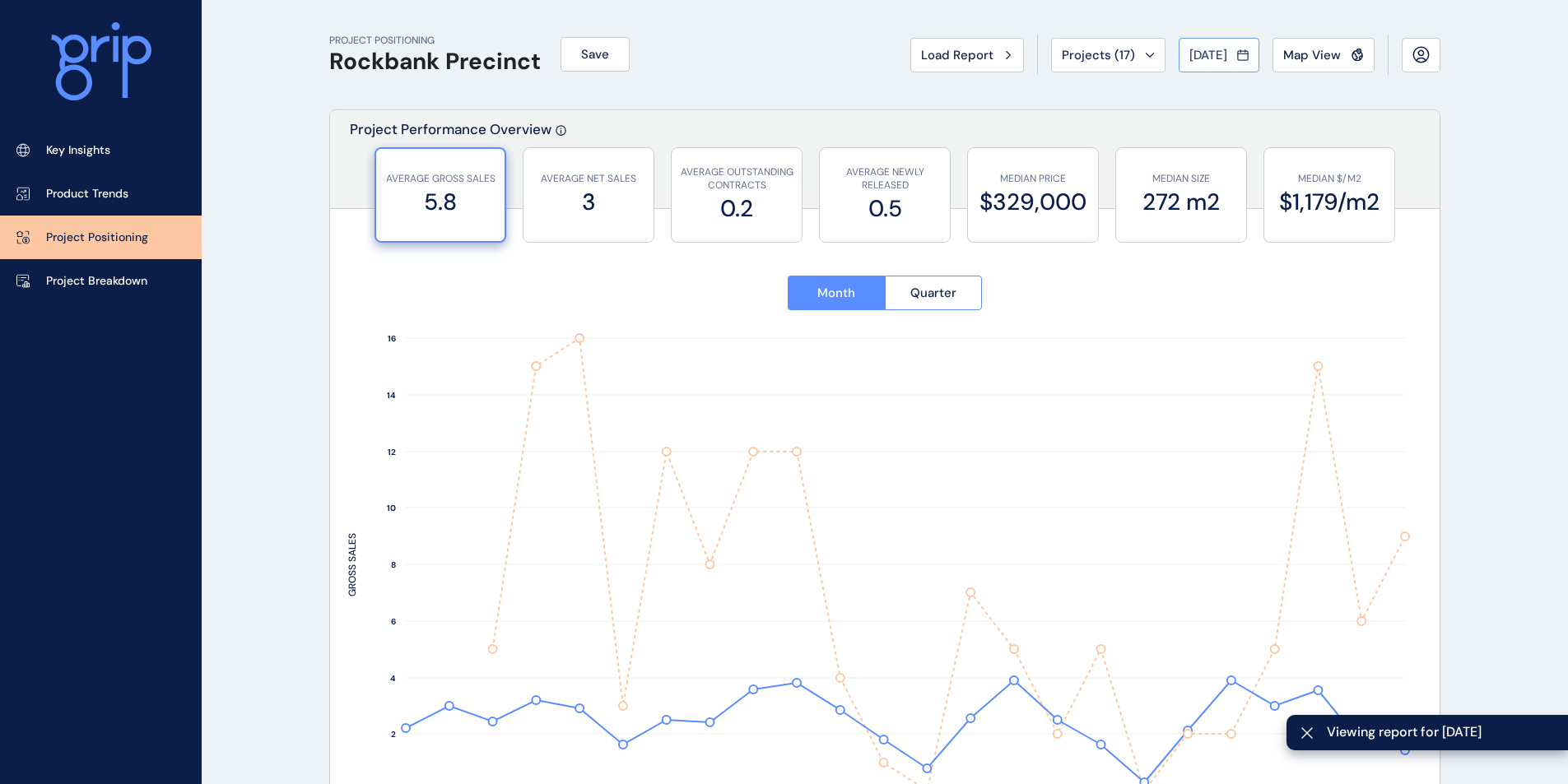
click at [1218, 54] on span "[DATE]" at bounding box center [1208, 55] width 38 height 16
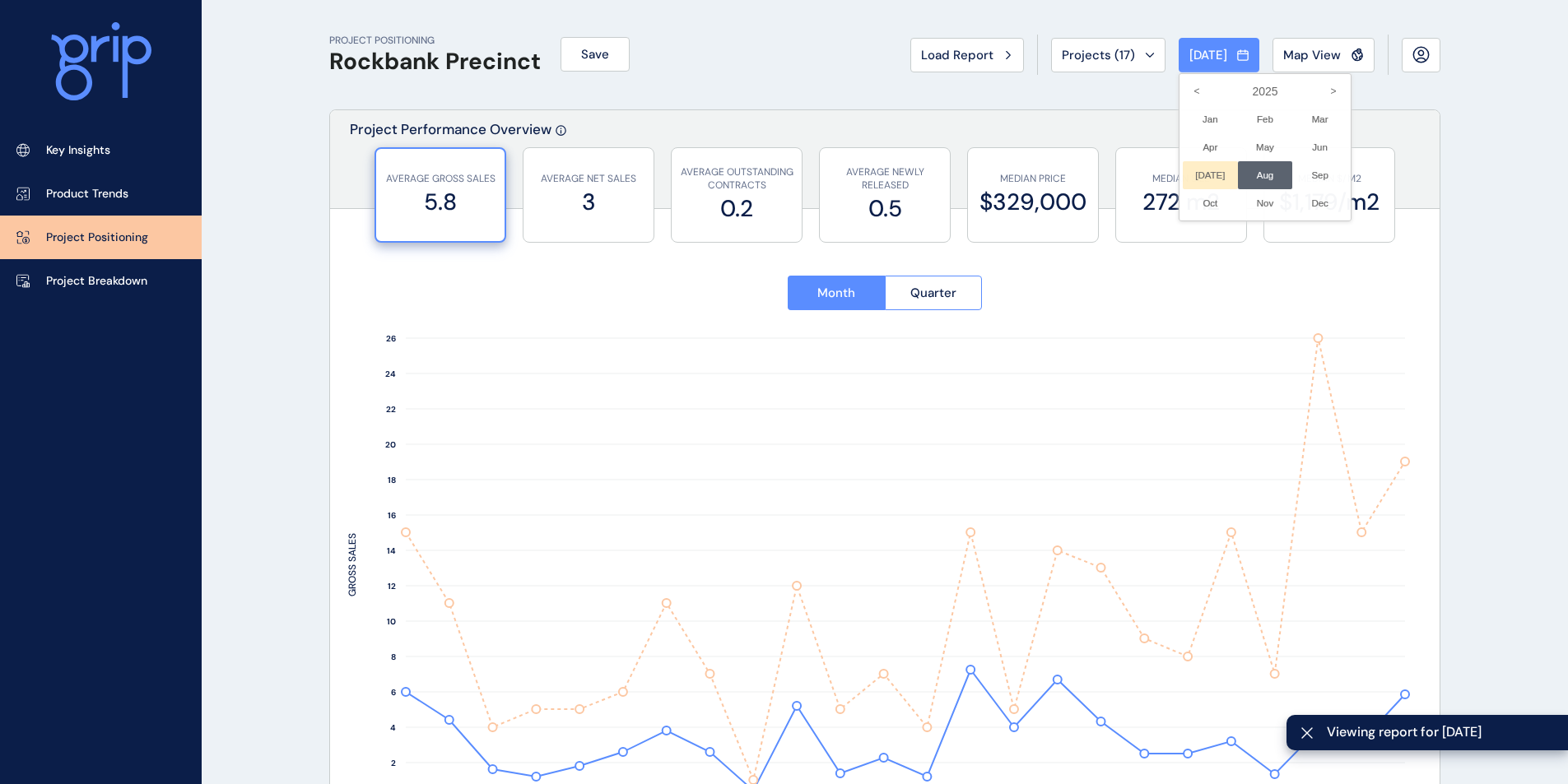
click at [1198, 181] on li "[DATE] No report is available for this period. New months are usually published…" at bounding box center [1210, 175] width 55 height 28
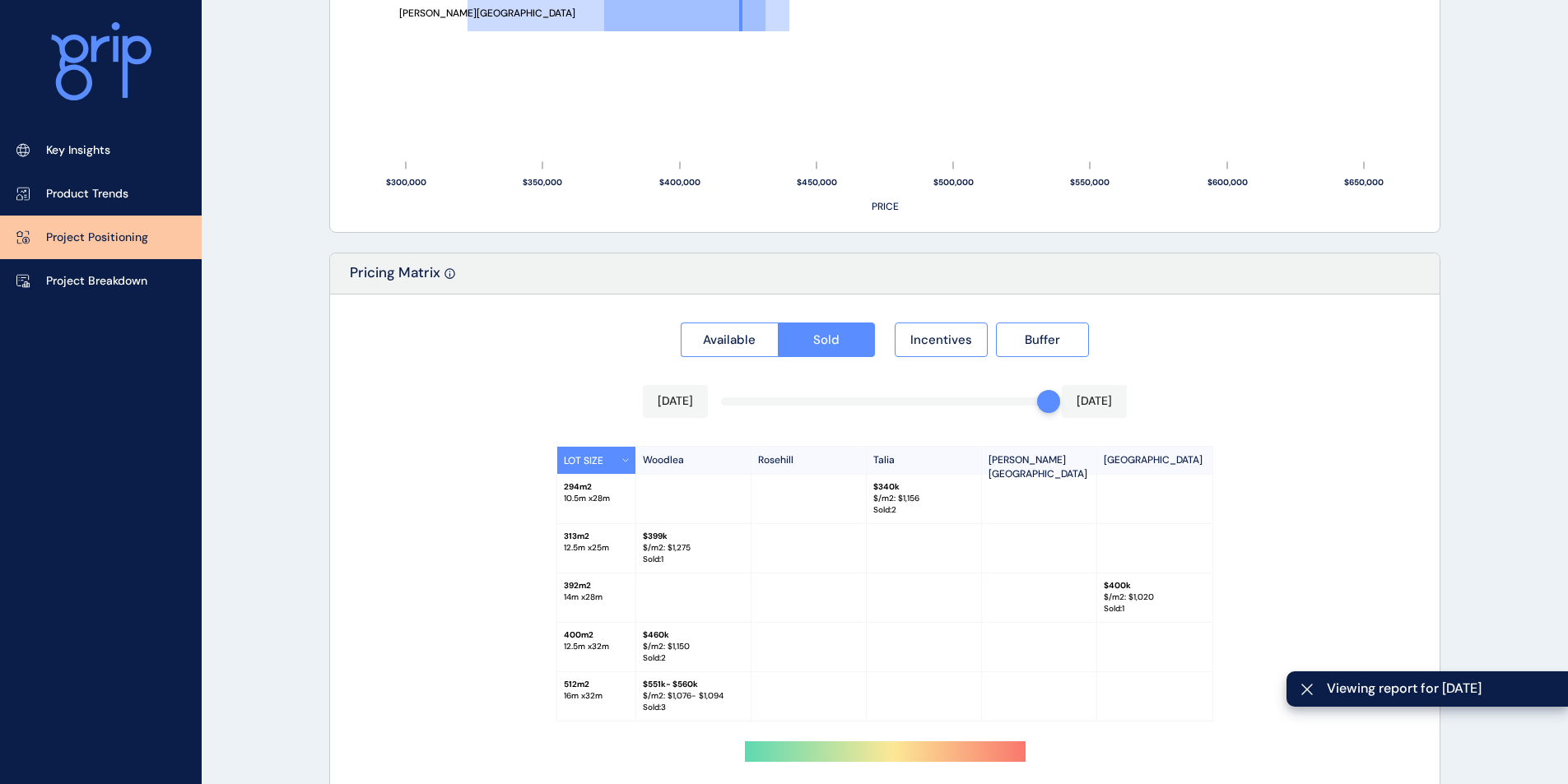
scroll to position [1359, 0]
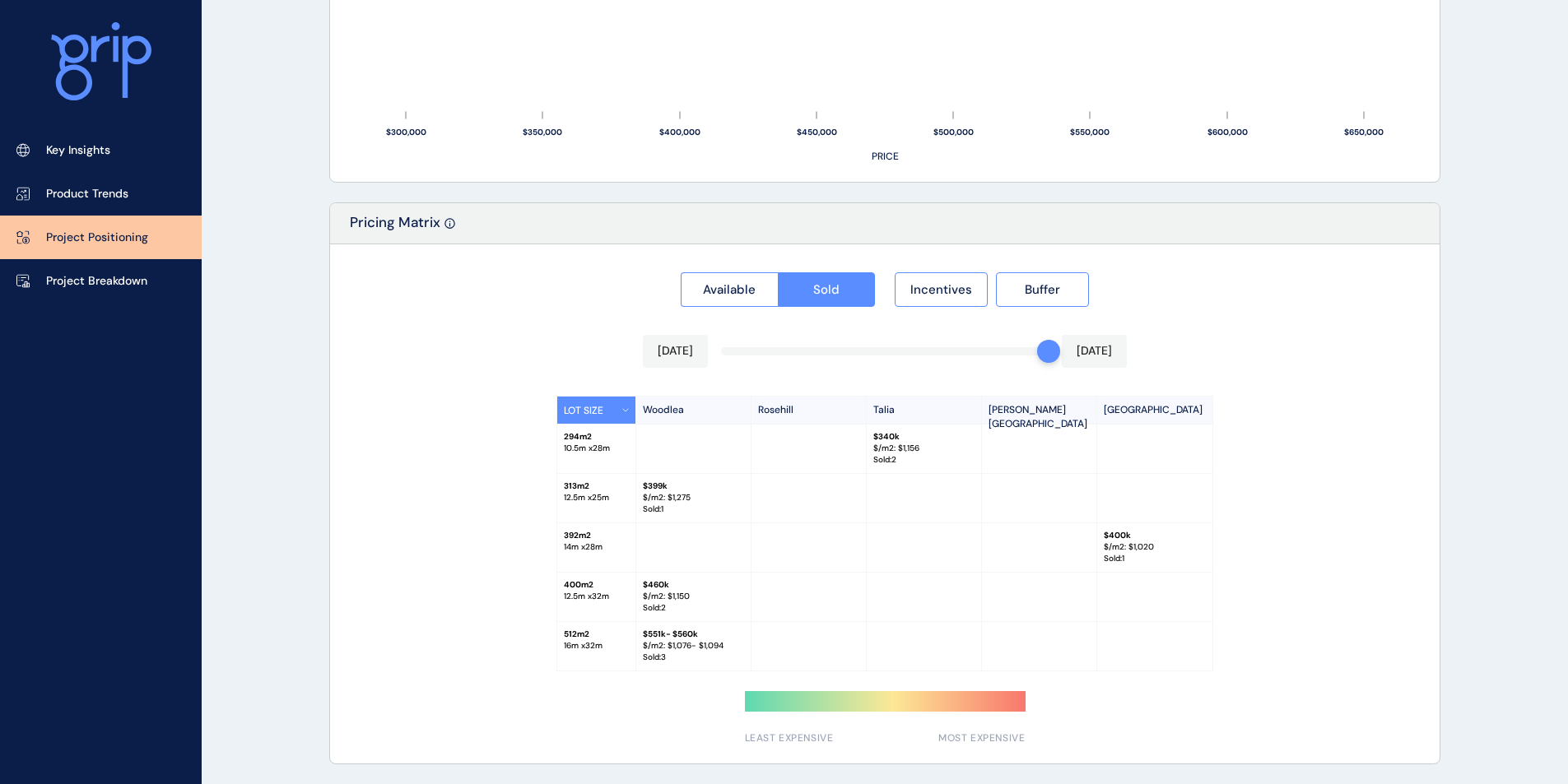
click at [699, 607] on p "Sold : 2" at bounding box center [693, 608] width 102 height 12
click at [741, 579] on p "$ 460k" at bounding box center [693, 585] width 102 height 12
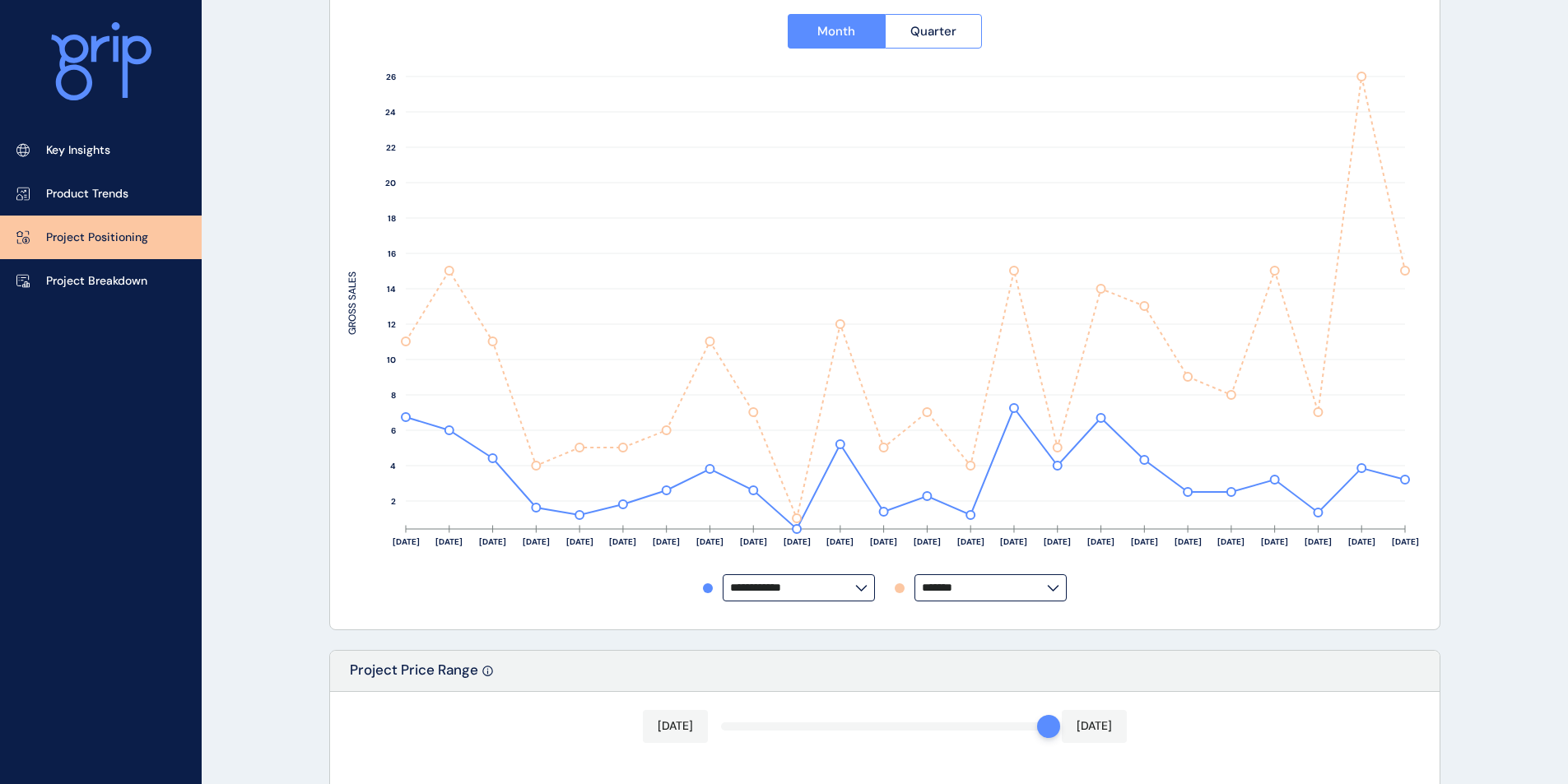
scroll to position [0, 0]
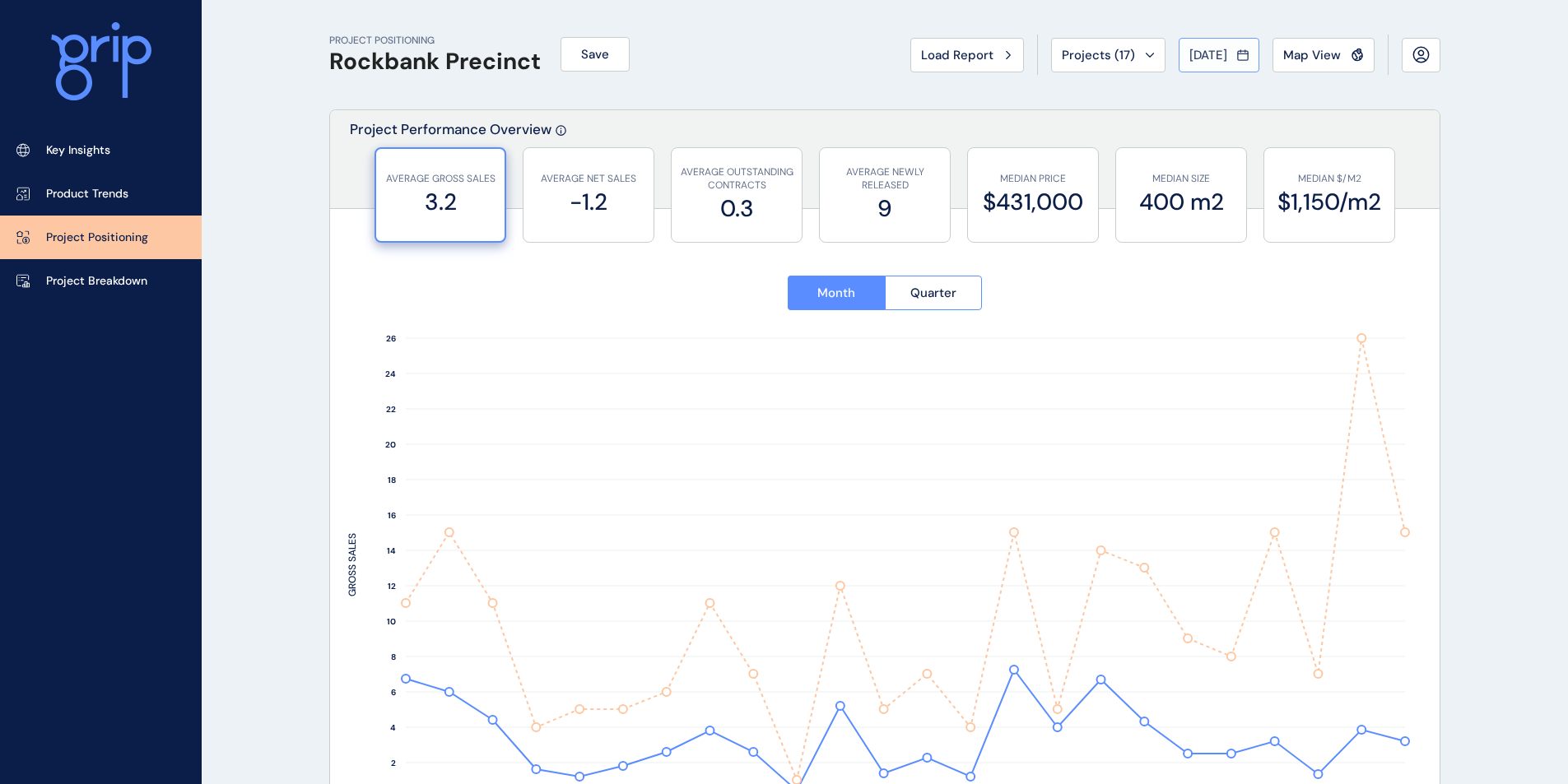
click at [1227, 60] on span "[DATE]" at bounding box center [1208, 55] width 38 height 16
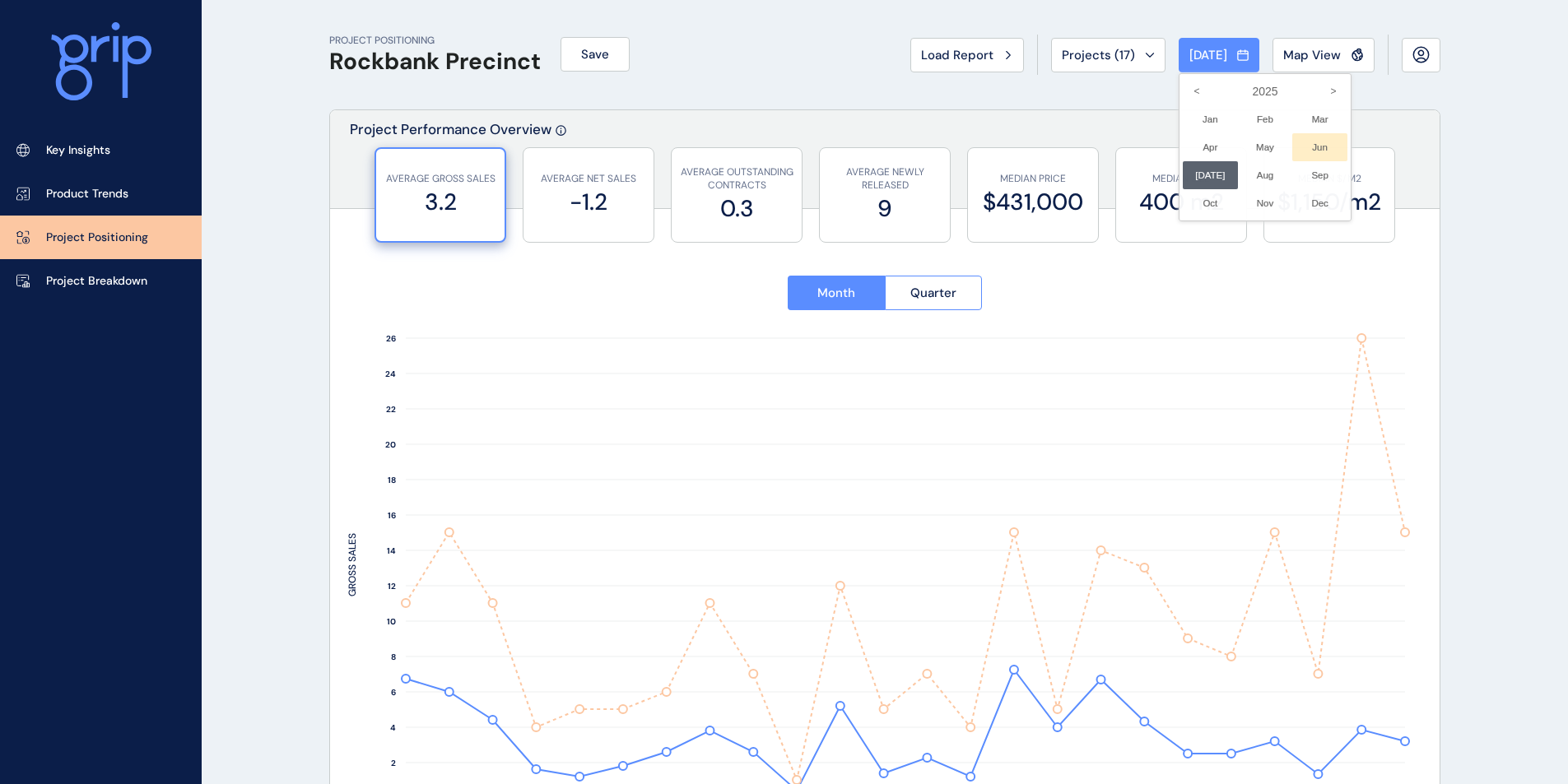
click at [1263, 145] on li "Jun No report is available for this period. New months are usually published 5 …" at bounding box center [1319, 147] width 55 height 28
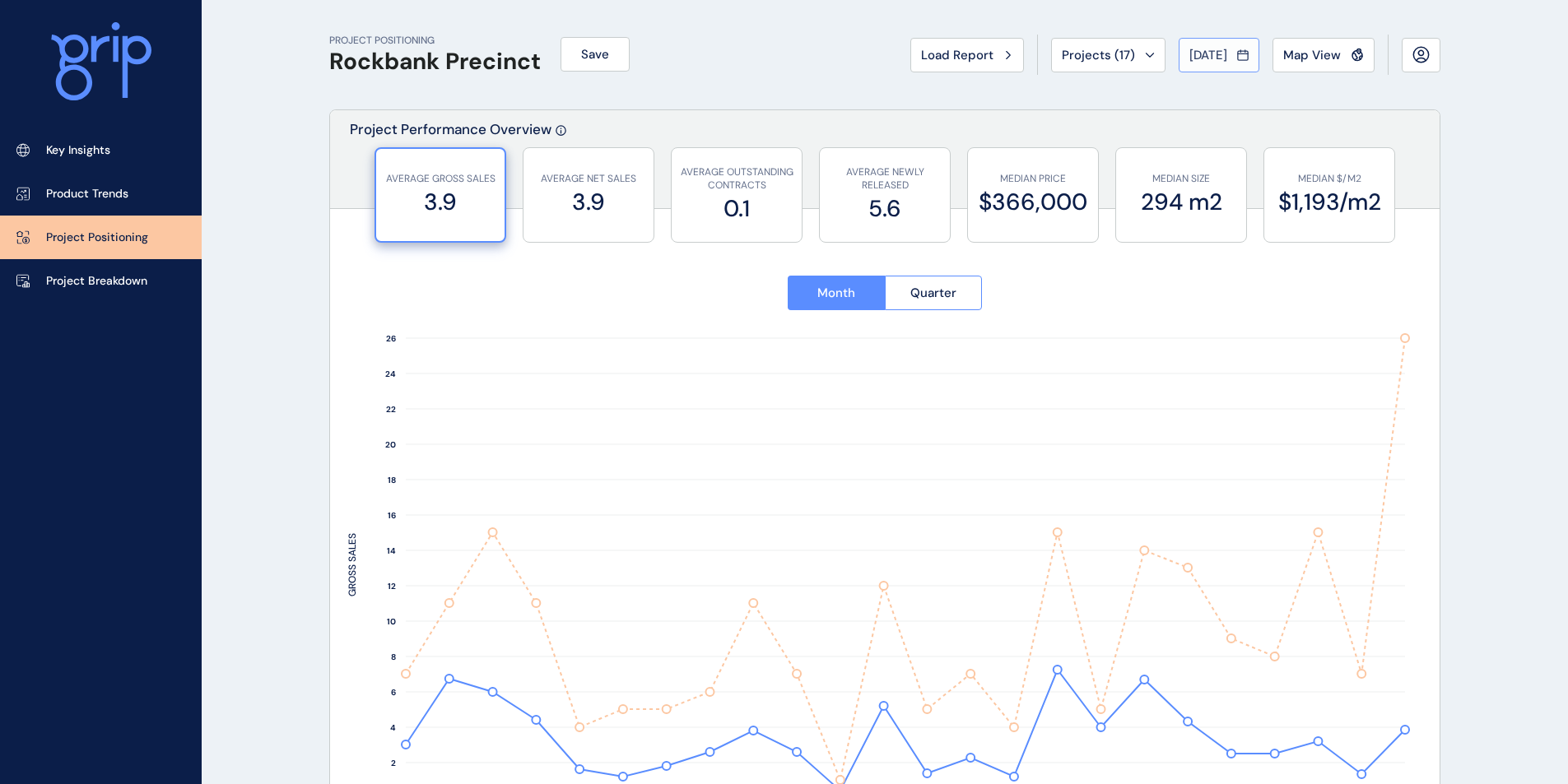
click at [1223, 52] on span "[DATE]" at bounding box center [1208, 55] width 38 height 16
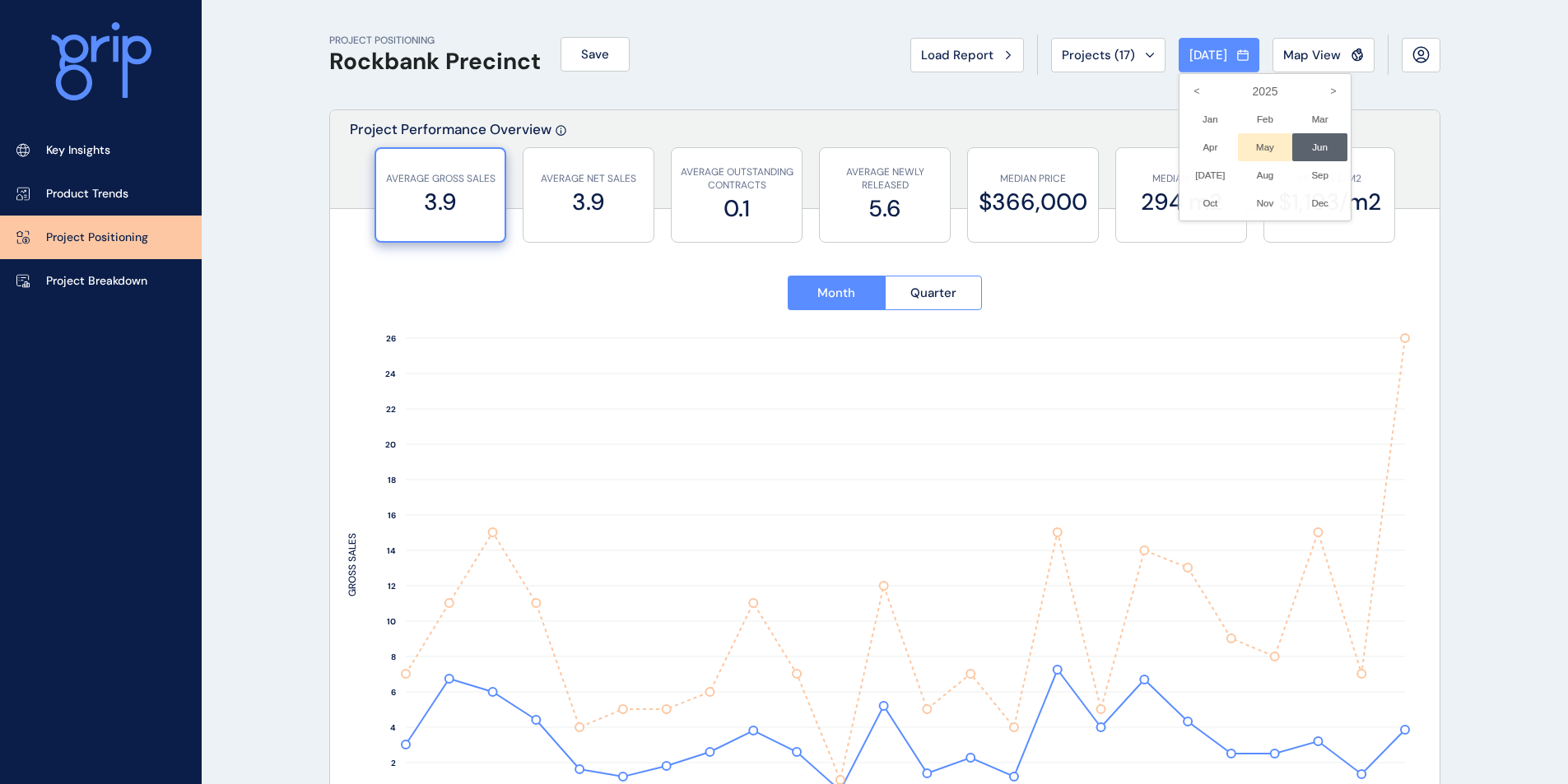
click at [1251, 141] on li "May No report is available for this period. New months are usually published 5 …" at bounding box center [1265, 147] width 55 height 28
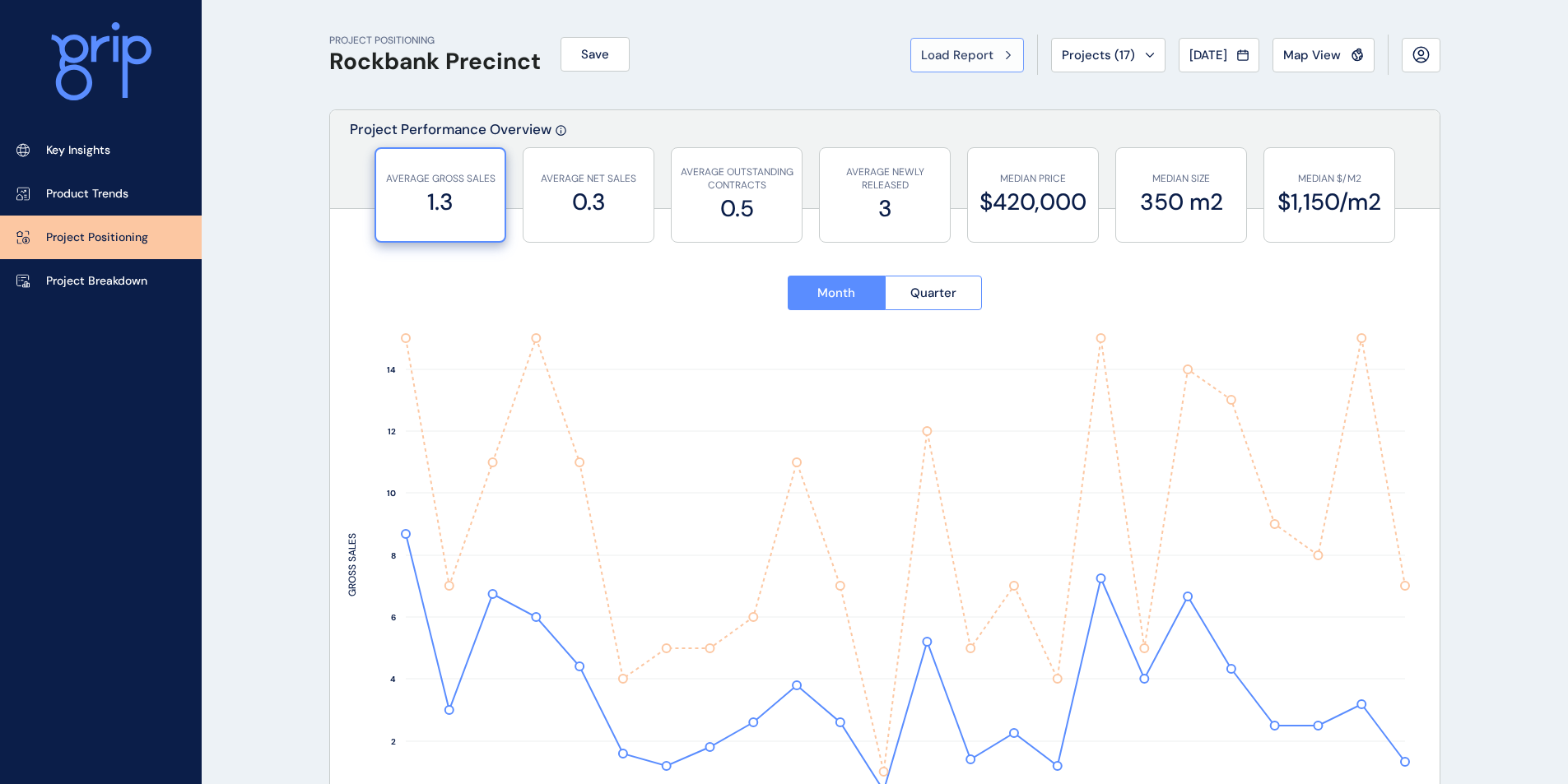
click at [955, 55] on span "Load Report" at bounding box center [957, 55] width 72 height 16
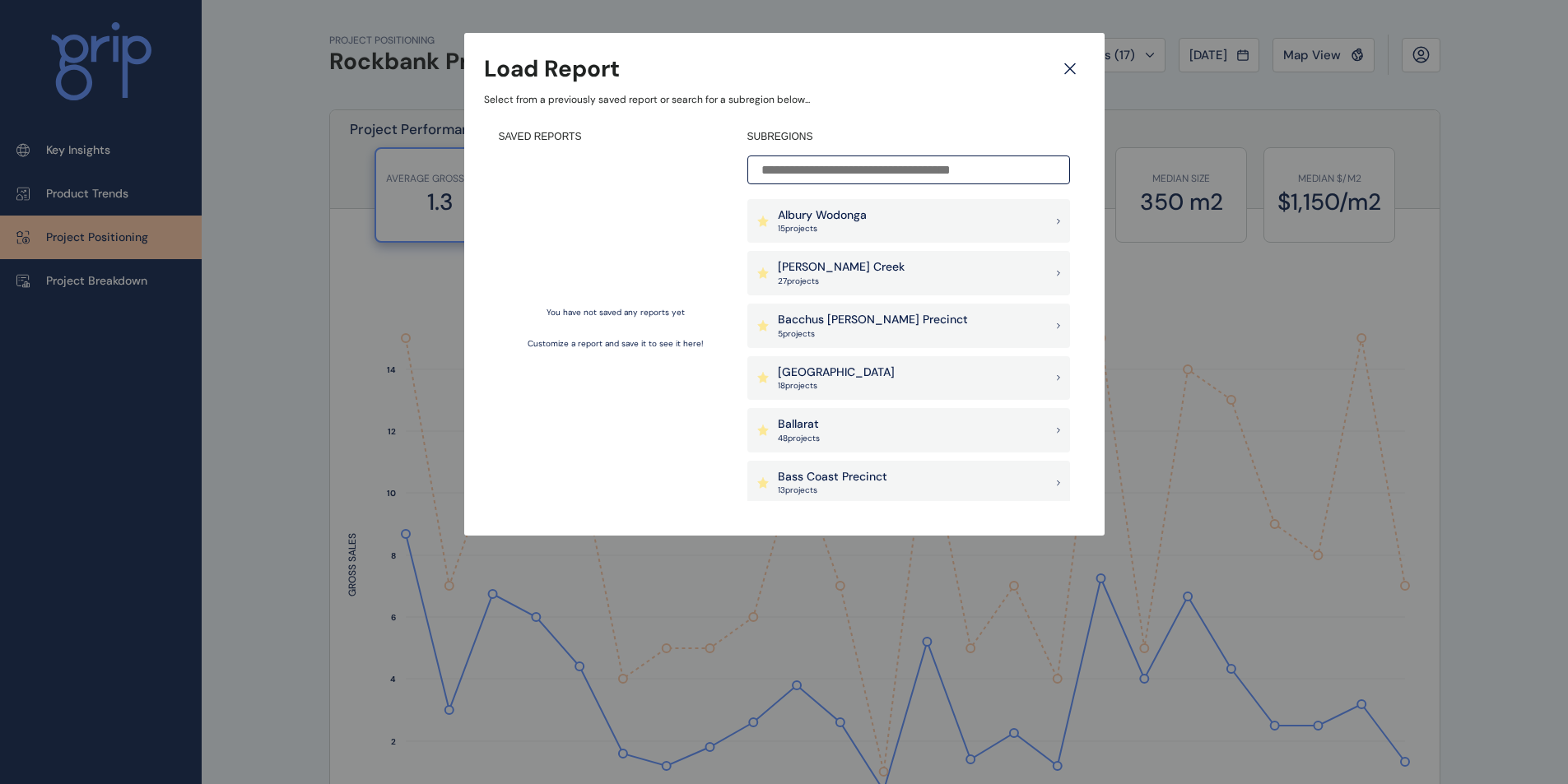
click at [872, 169] on input at bounding box center [908, 169] width 323 height 28
type input "*"
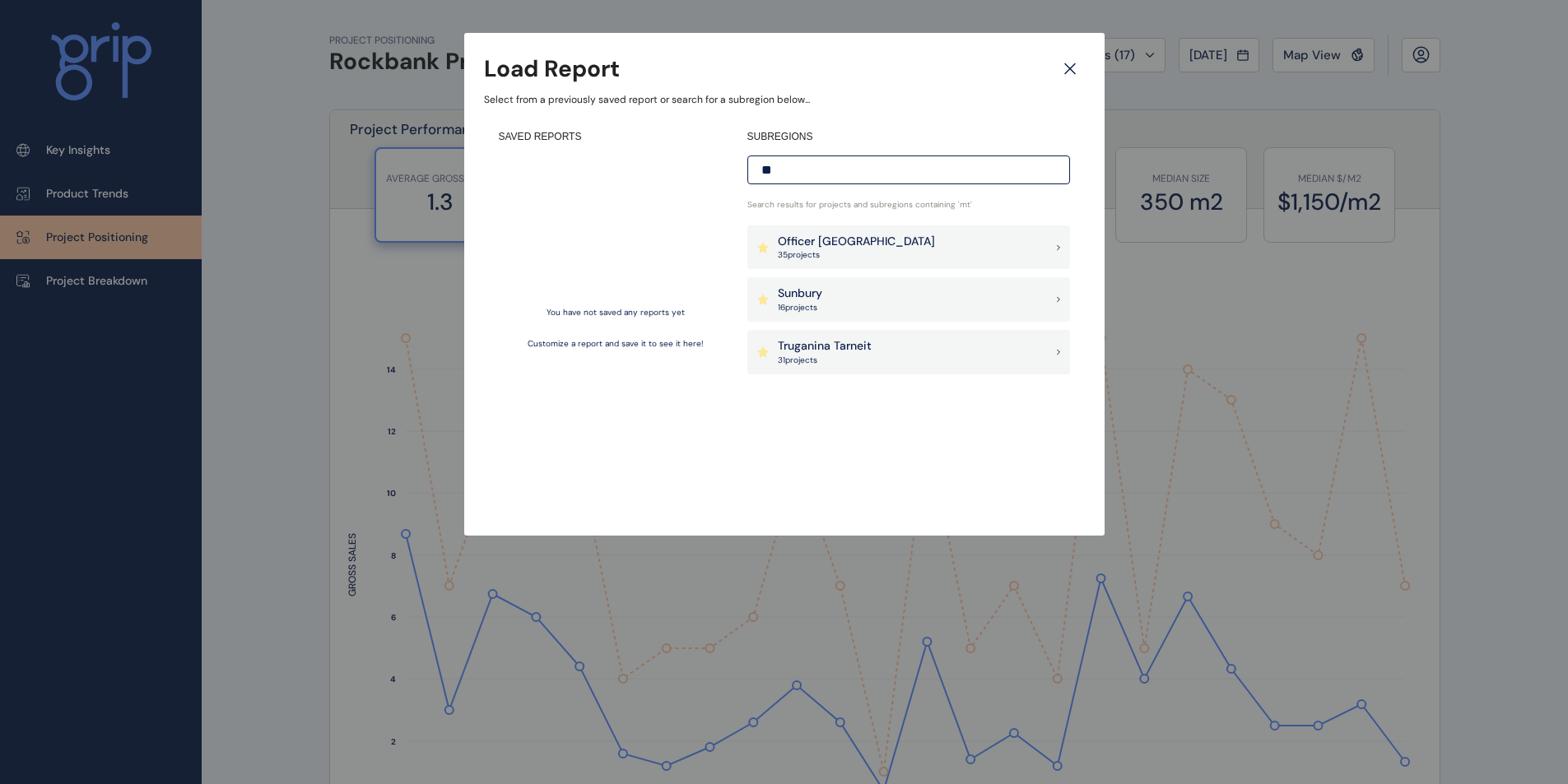
type input "**"
click at [871, 352] on p "Truganina Tarneit" at bounding box center [824, 347] width 94 height 16
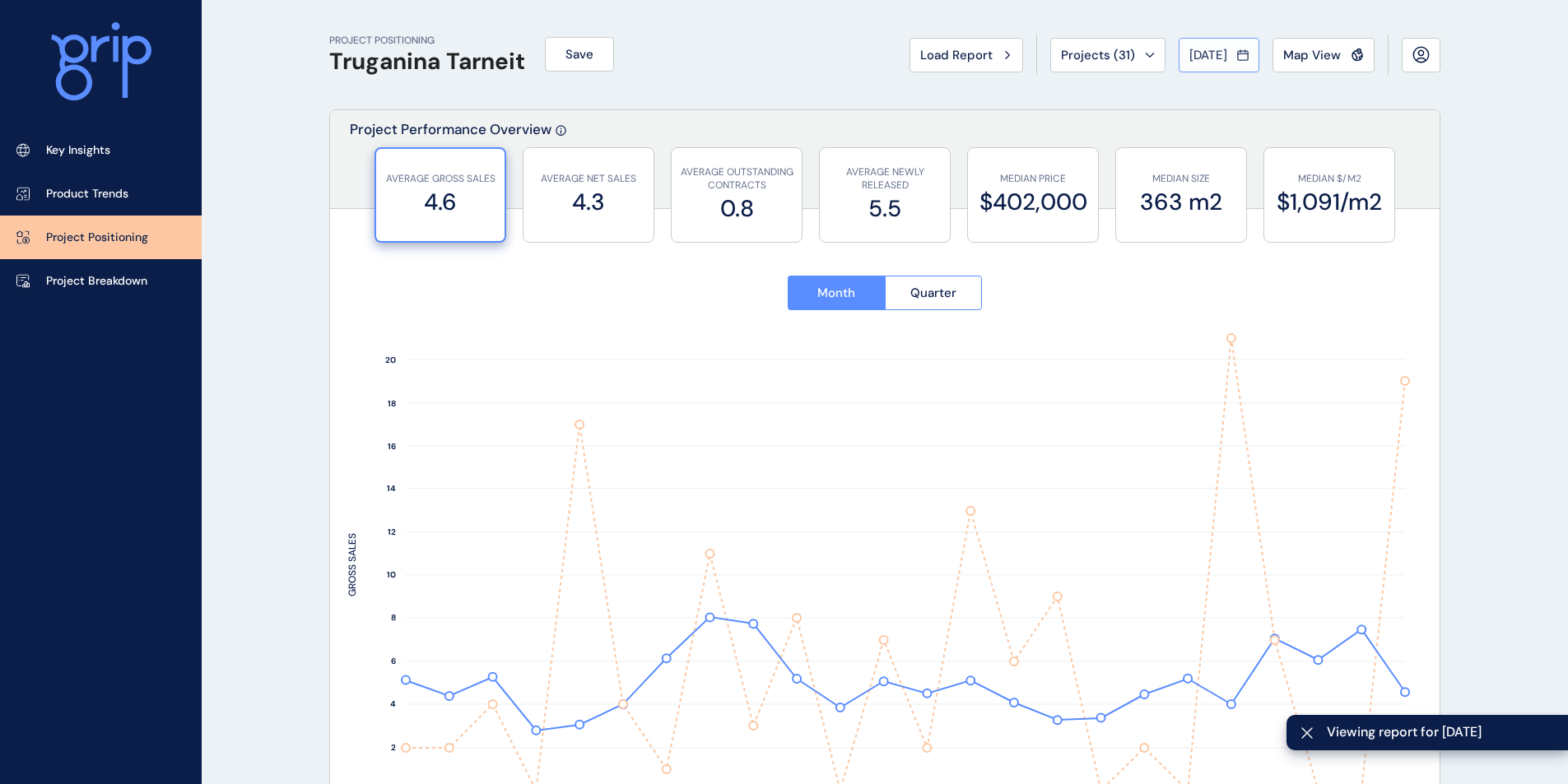
click at [1200, 61] on span "[DATE]" at bounding box center [1208, 55] width 38 height 16
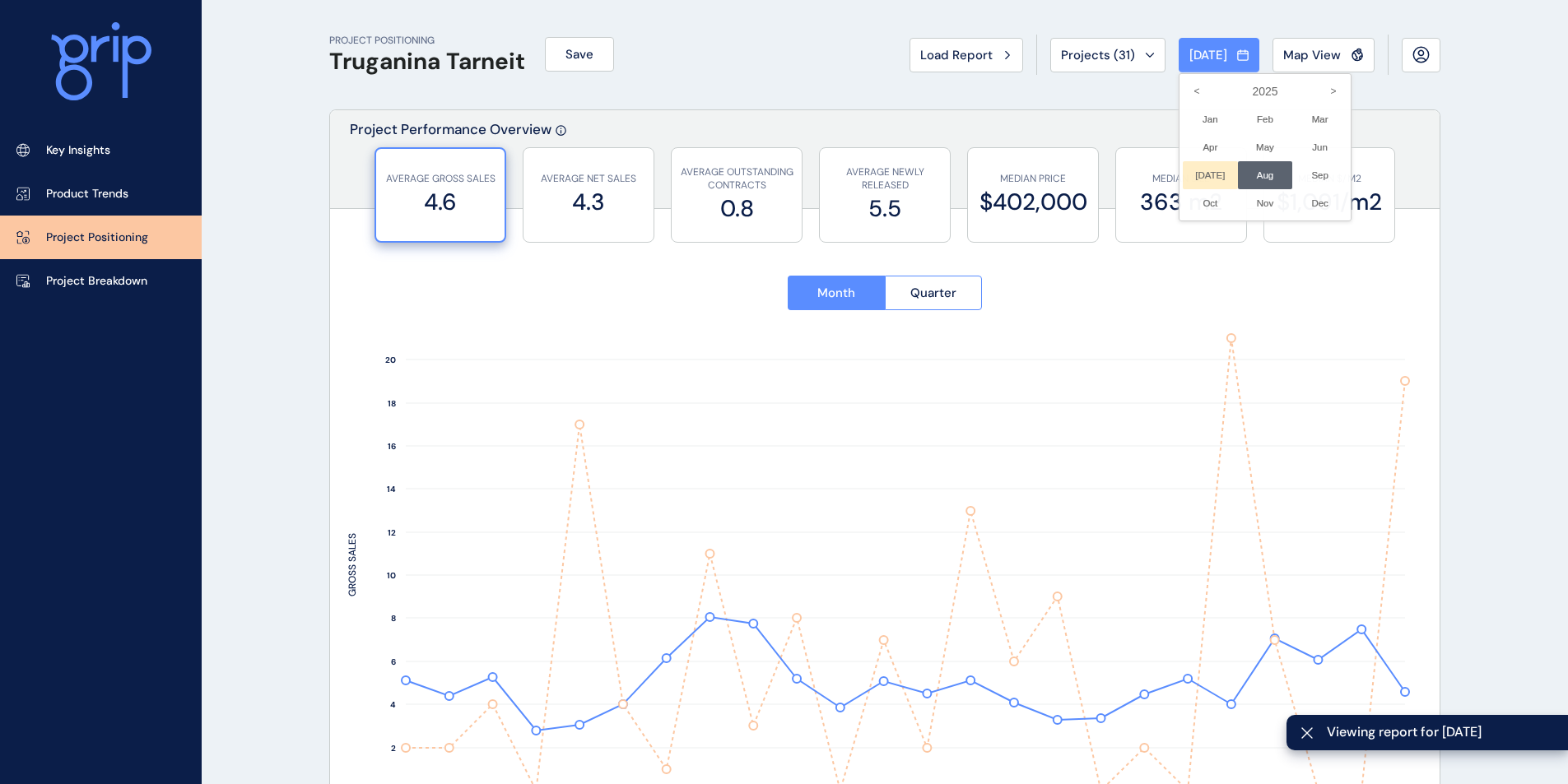
click at [1190, 178] on li "[DATE] No report is available for this period. New months are usually published…" at bounding box center [1210, 175] width 55 height 28
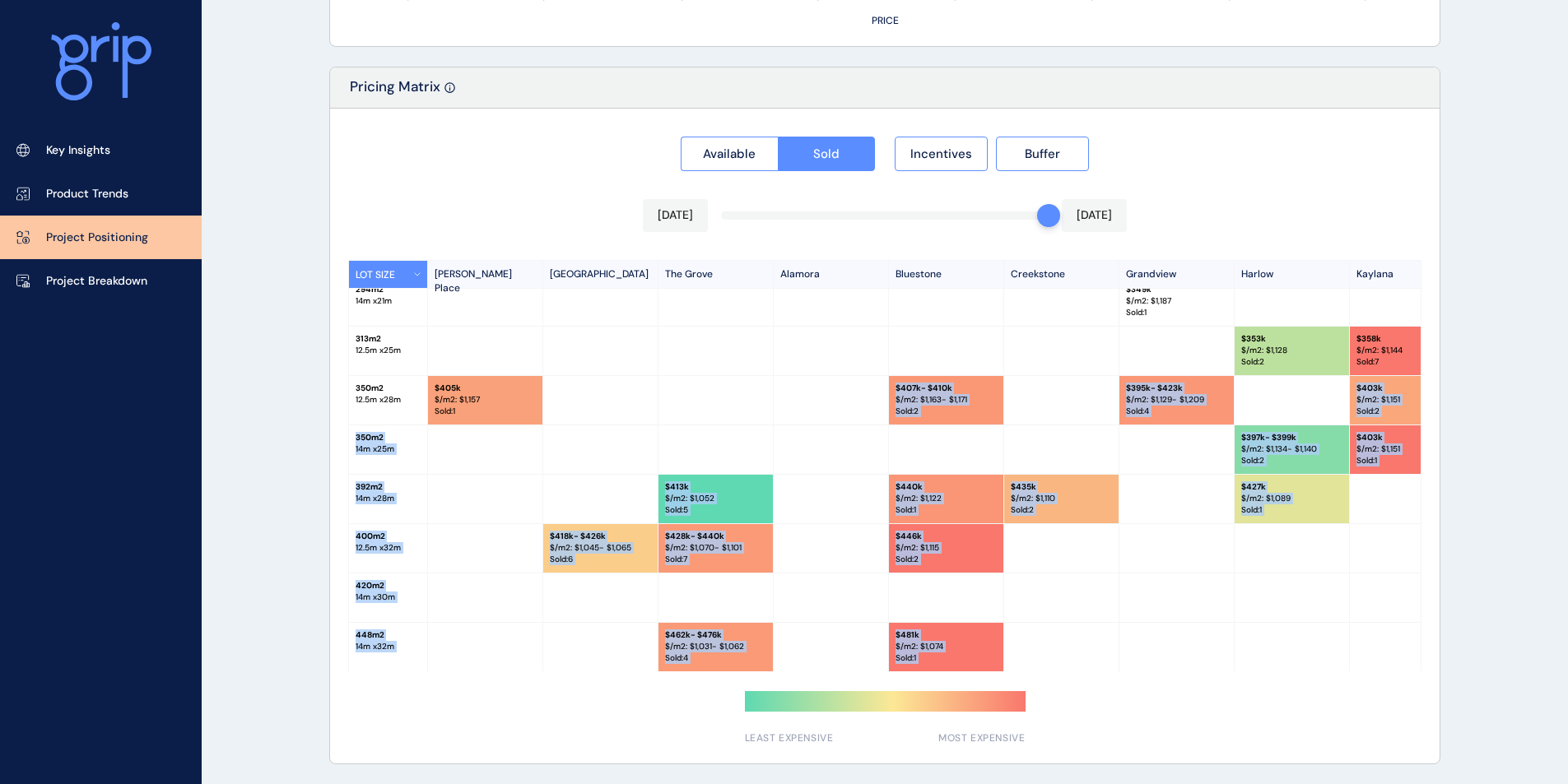
scroll to position [363, 0]
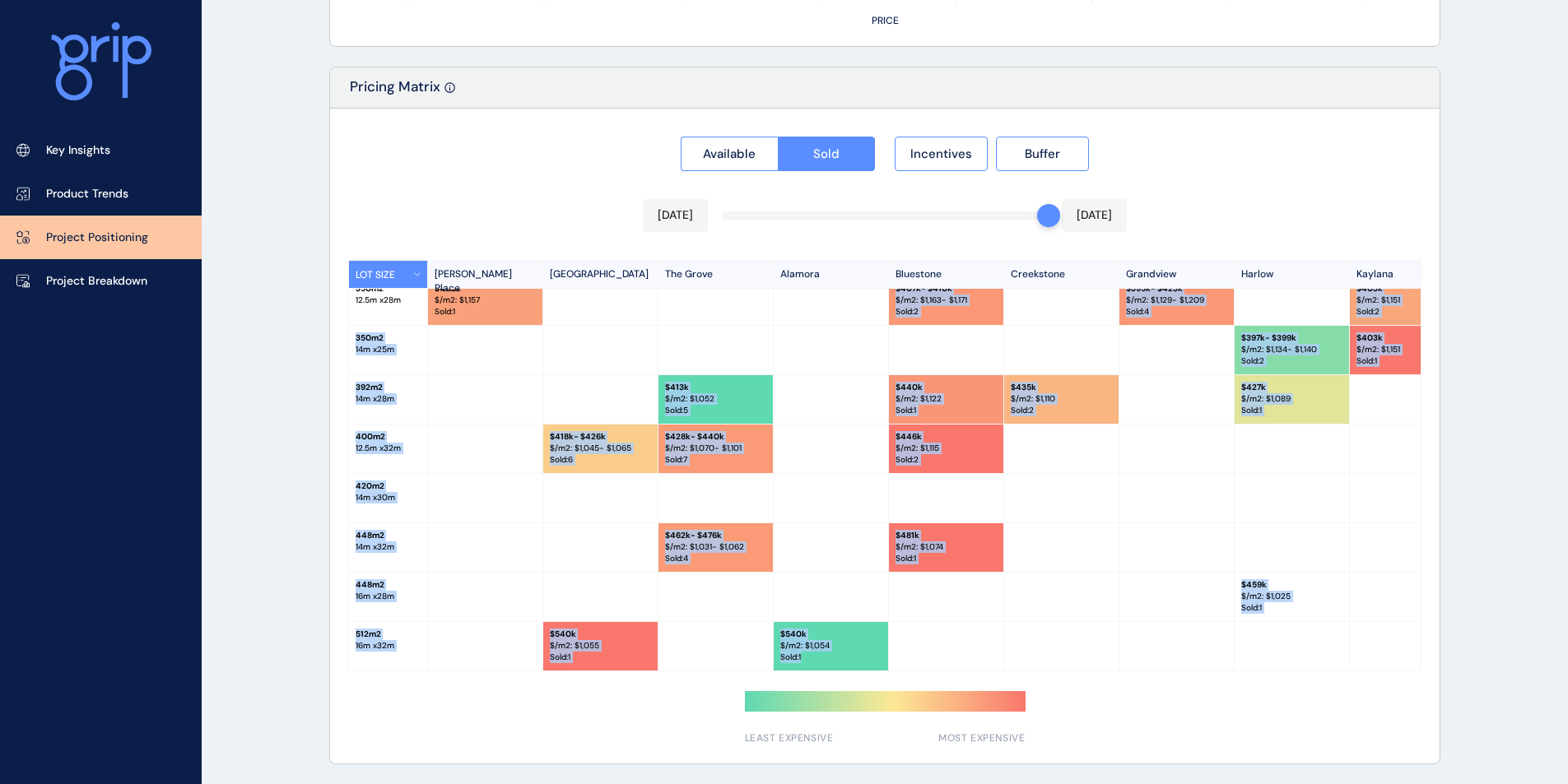
drag, startPoint x: 684, startPoint y: 665, endPoint x: 941, endPoint y: 664, distance: 257.0
click at [941, 607] on div "LOT SIZE [PERSON_NAME][GEOGRAPHIC_DATA] [GEOGRAPHIC_DATA] [GEOGRAPHIC_DATA] [GE…" at bounding box center [885, 466] width 1073 height 412
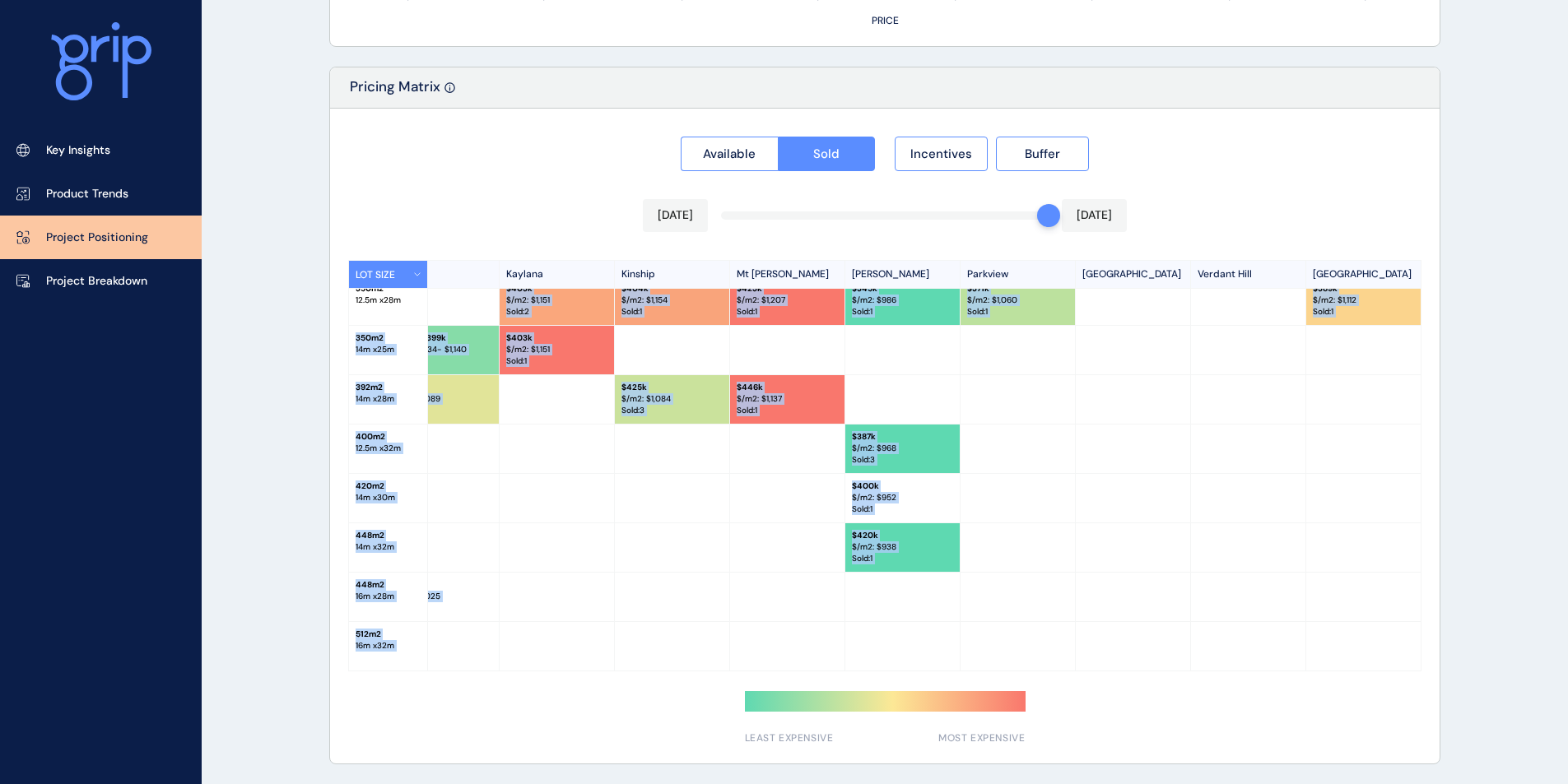
scroll to position [363, 856]
click at [755, 549] on div at bounding box center [787, 547] width 115 height 48
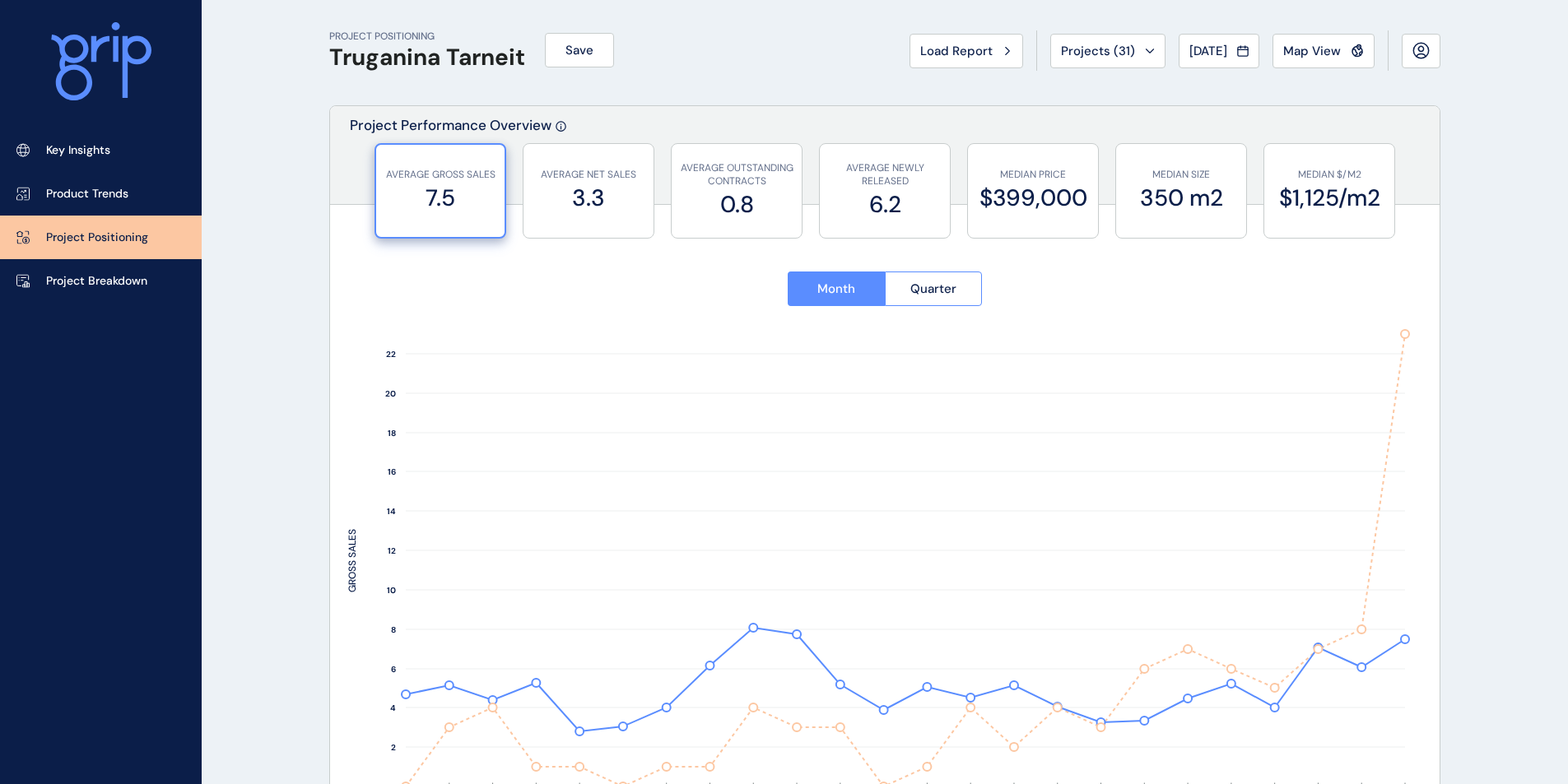
scroll to position [0, 0]
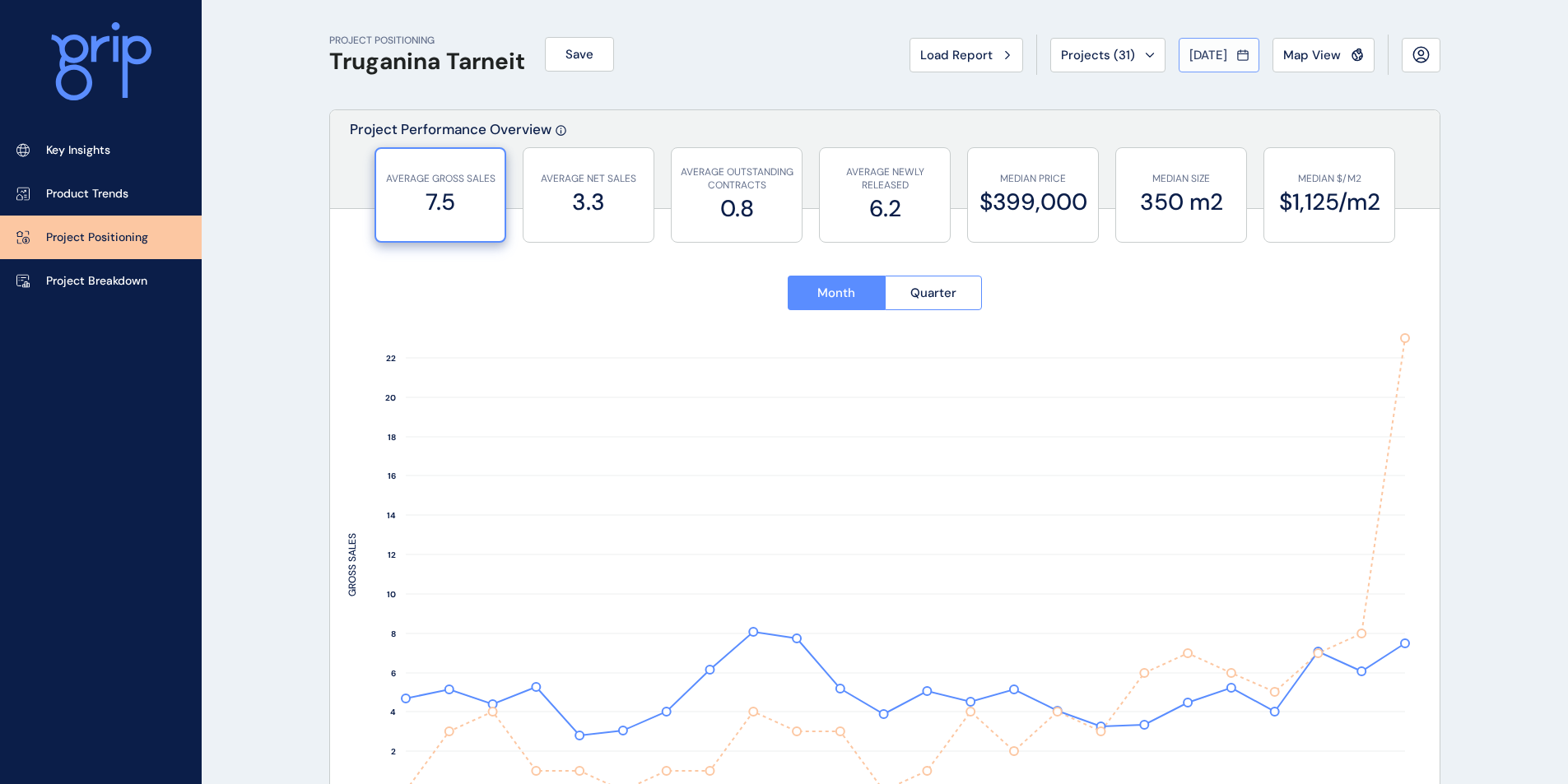
click at [1221, 55] on span "[DATE]" at bounding box center [1208, 55] width 38 height 16
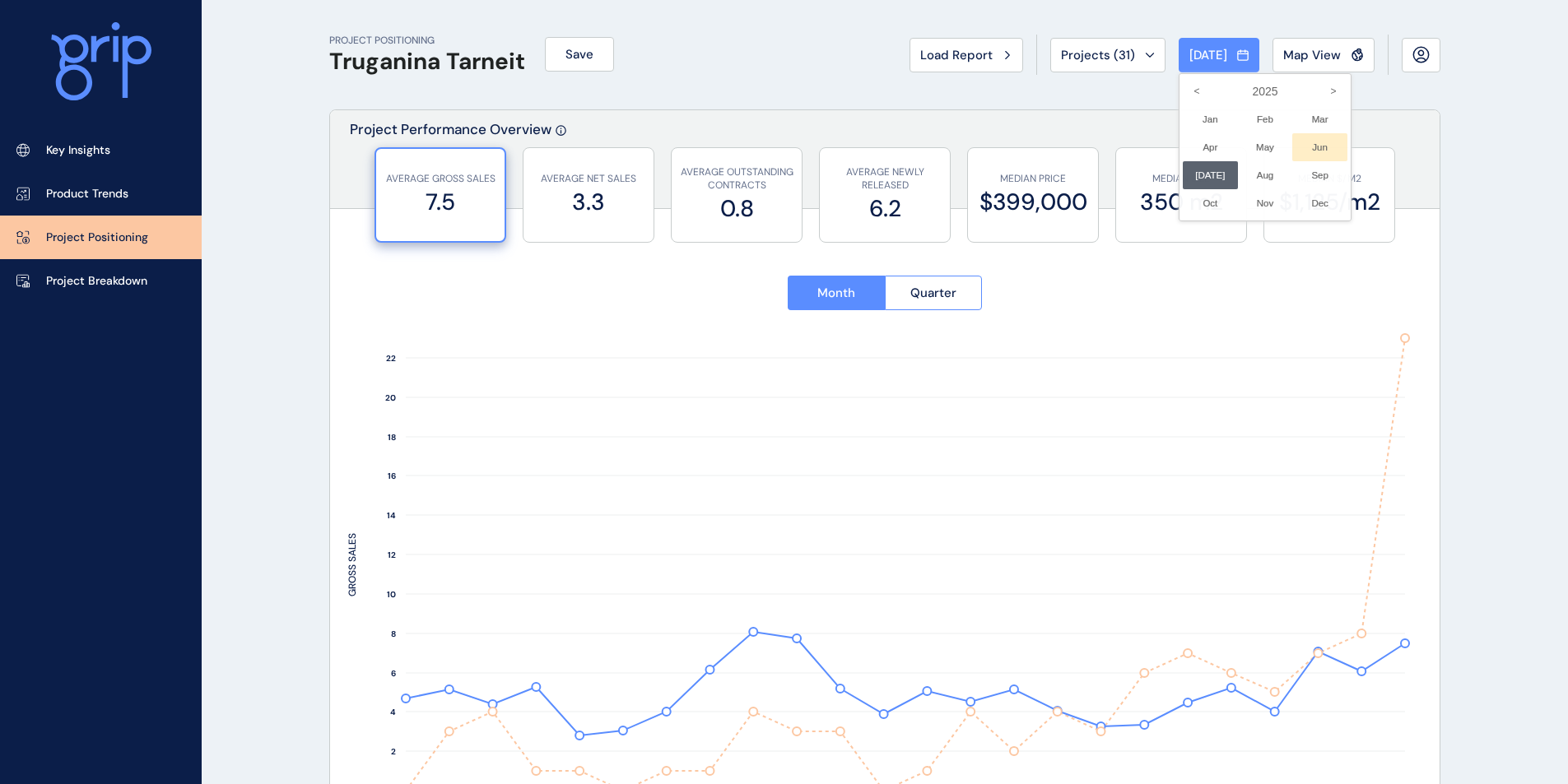
click at [1263, 140] on li "Jun No report is available for this period. New months are usually published 5 …" at bounding box center [1319, 147] width 55 height 28
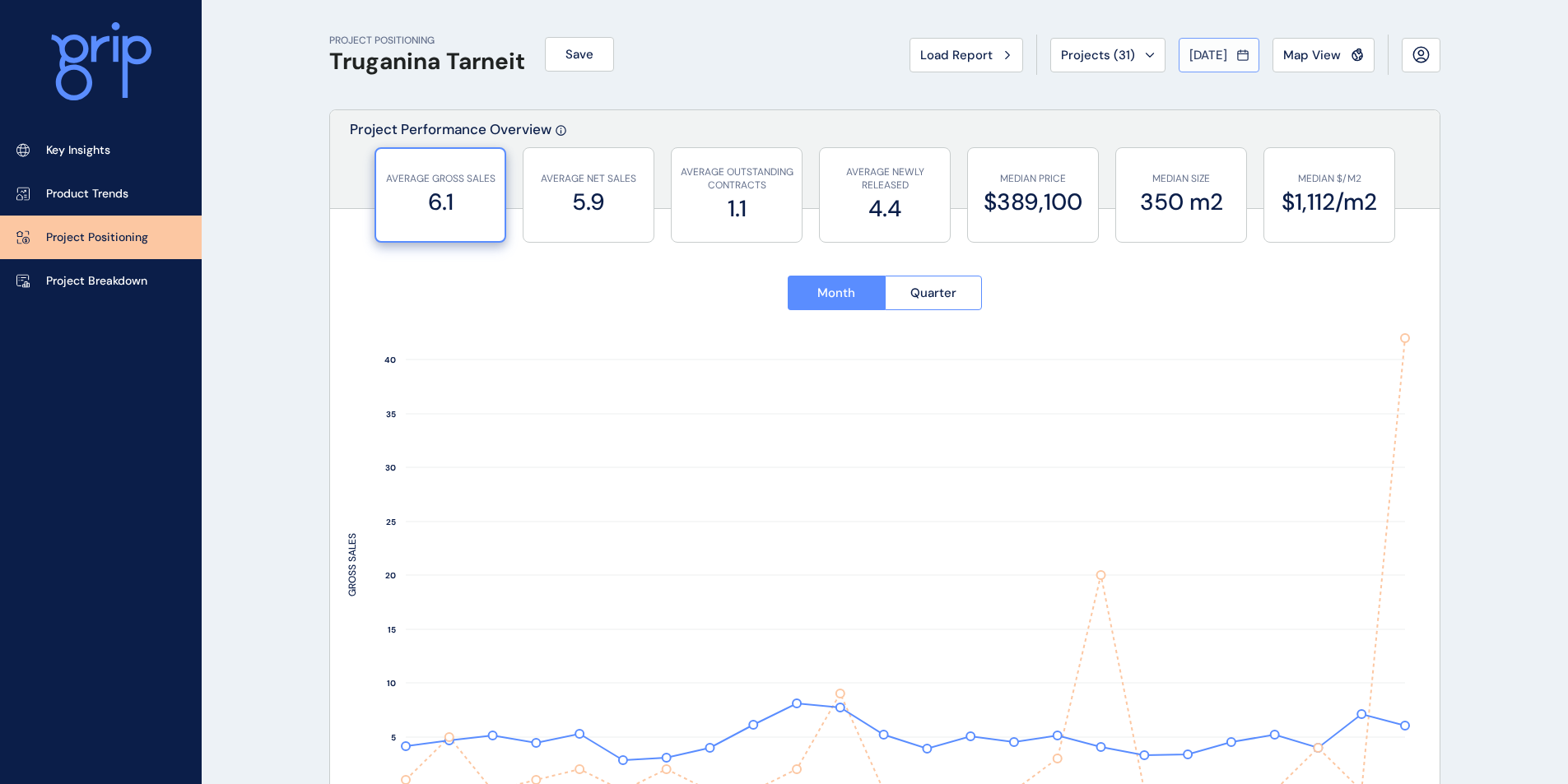
click at [1220, 48] on span "[DATE]" at bounding box center [1208, 55] width 38 height 16
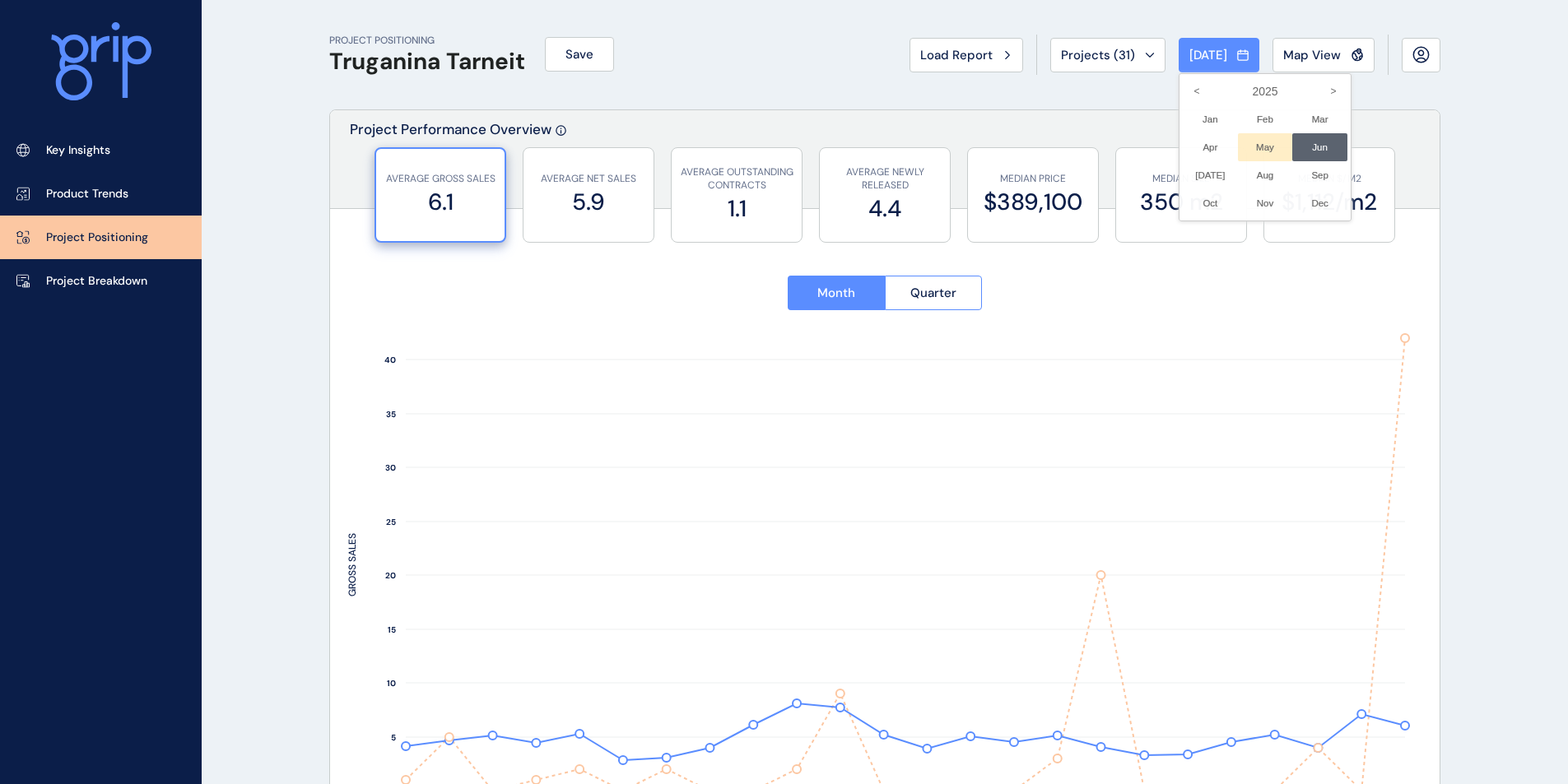
click at [1240, 145] on li "May No report is available for this period. New months are usually published 5 …" at bounding box center [1265, 147] width 55 height 28
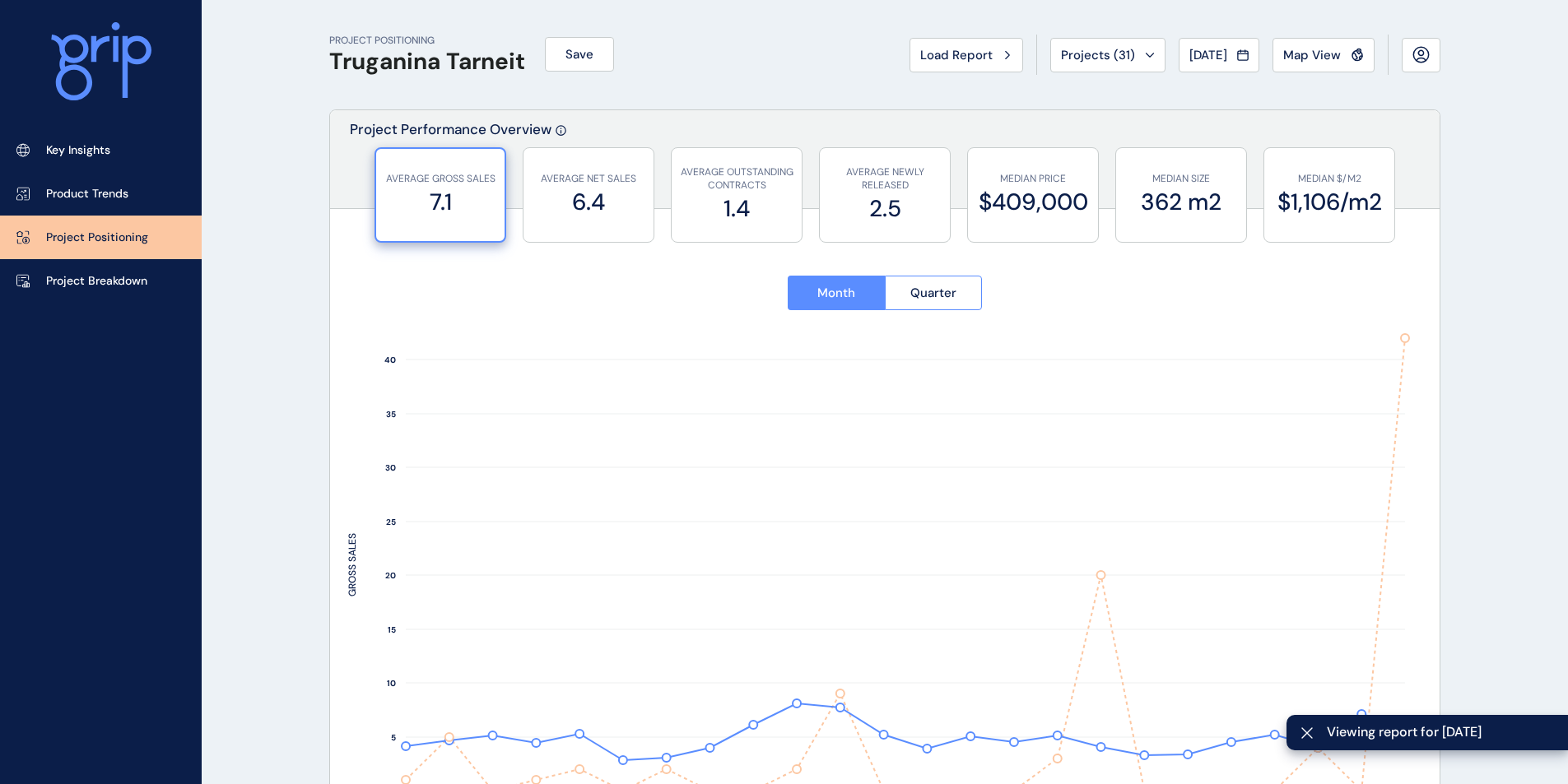
type input "**********"
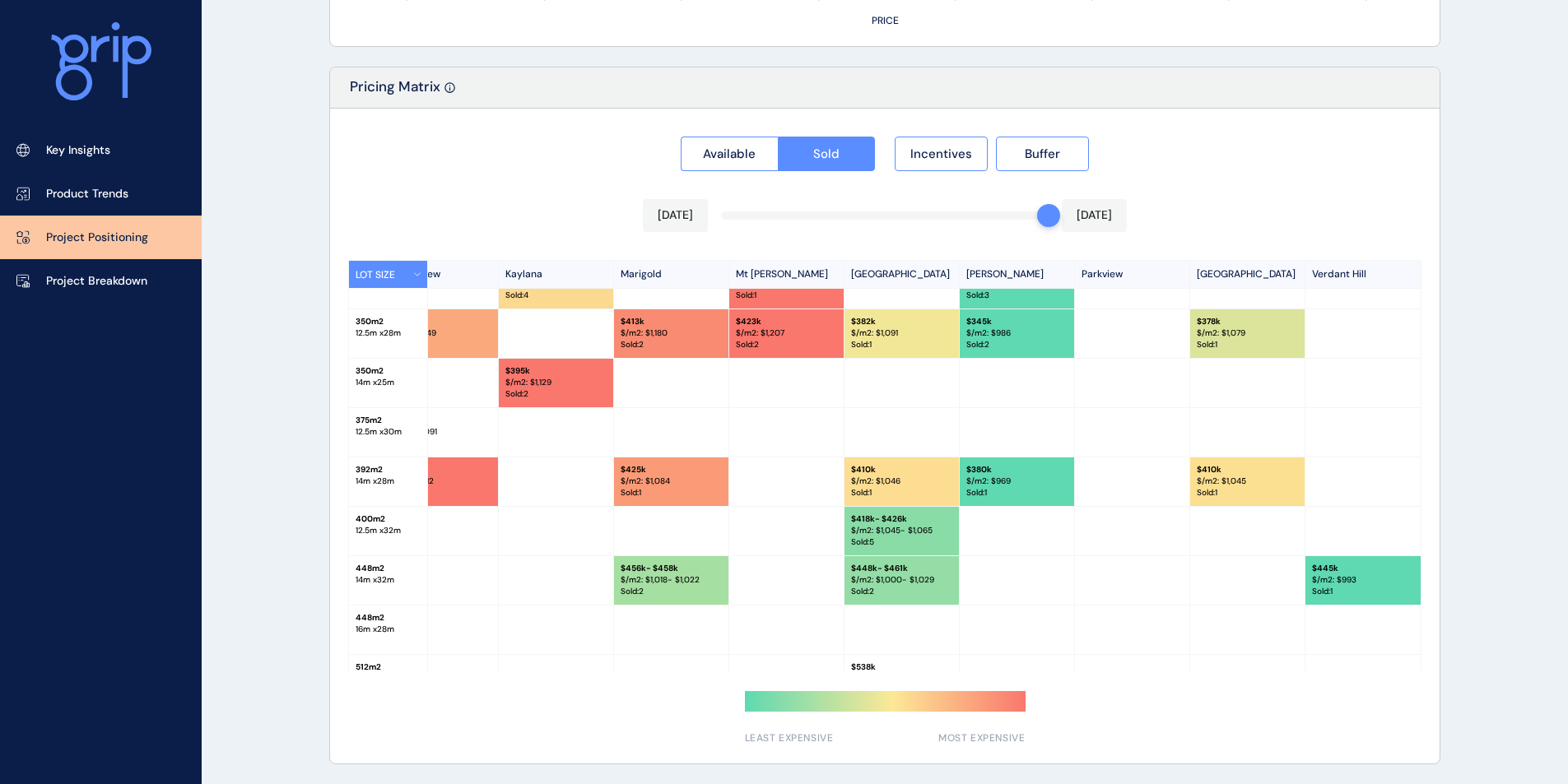
scroll to position [264, 741]
